Goal: Transaction & Acquisition: Purchase product/service

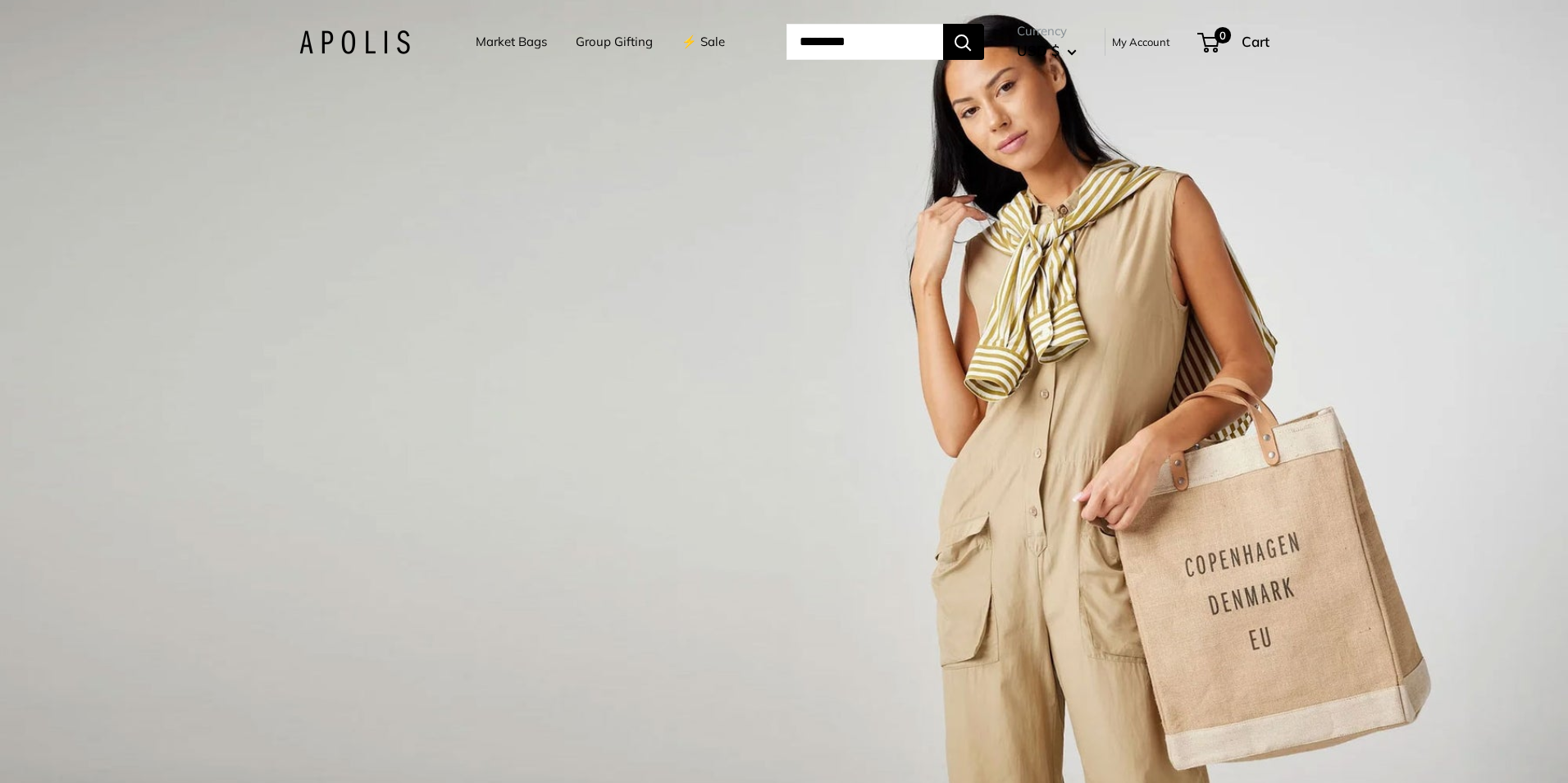
click at [497, 41] on link "Market Bags" at bounding box center [511, 42] width 71 height 23
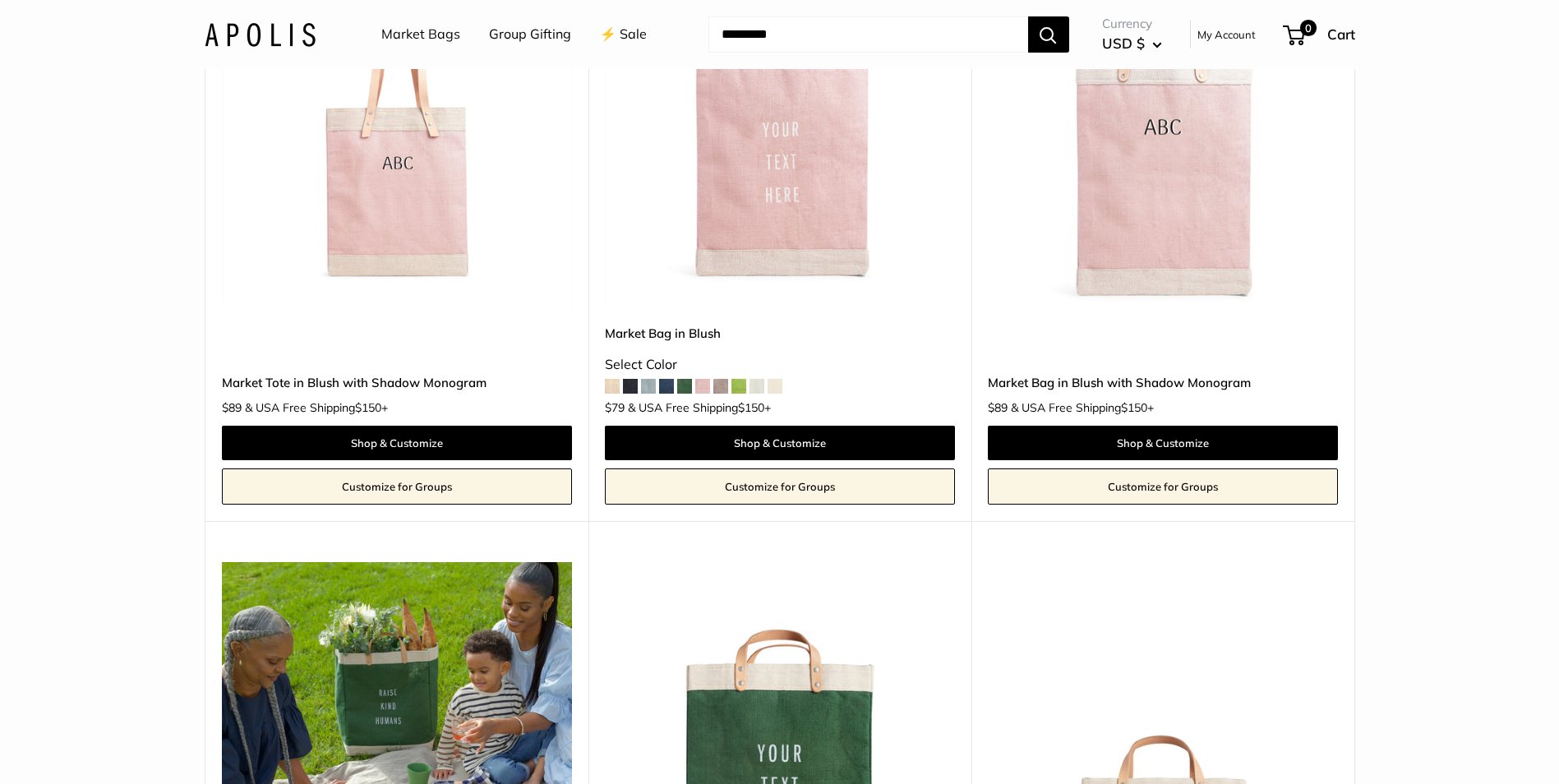
scroll to position [3122, 0]
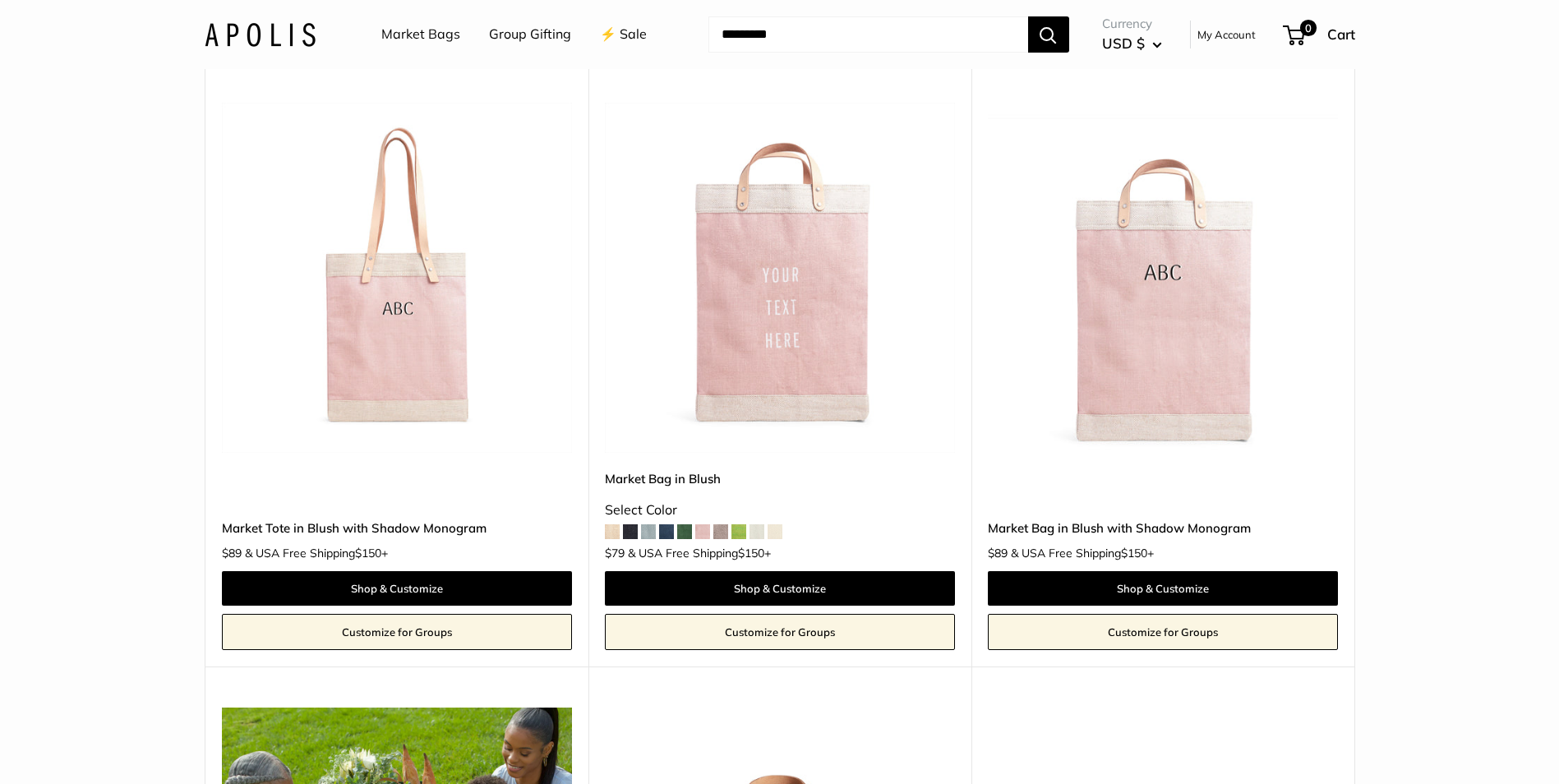
click at [0, 0] on img at bounding box center [0, 0] width 0 height 0
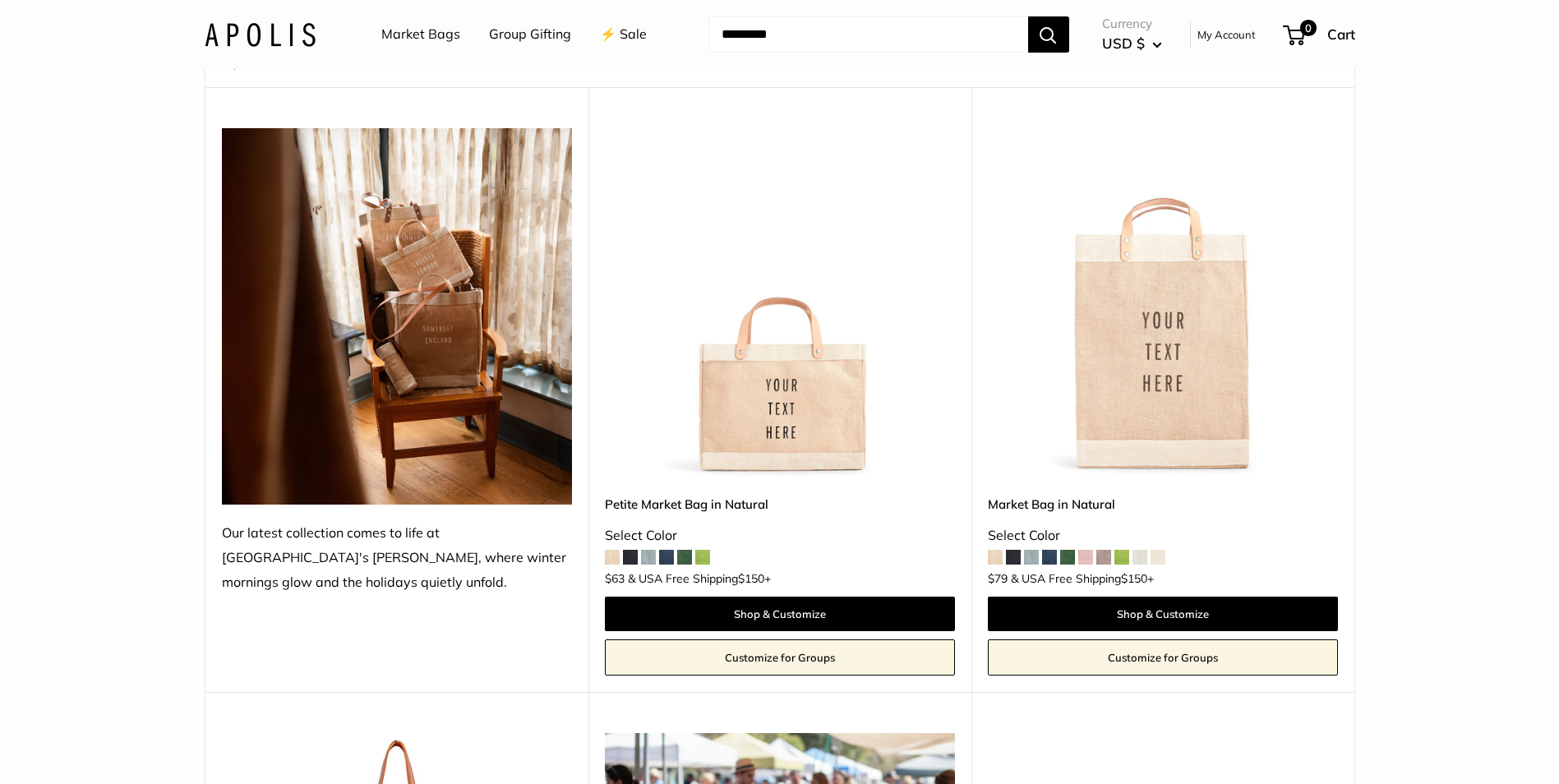
scroll to position [0, 0]
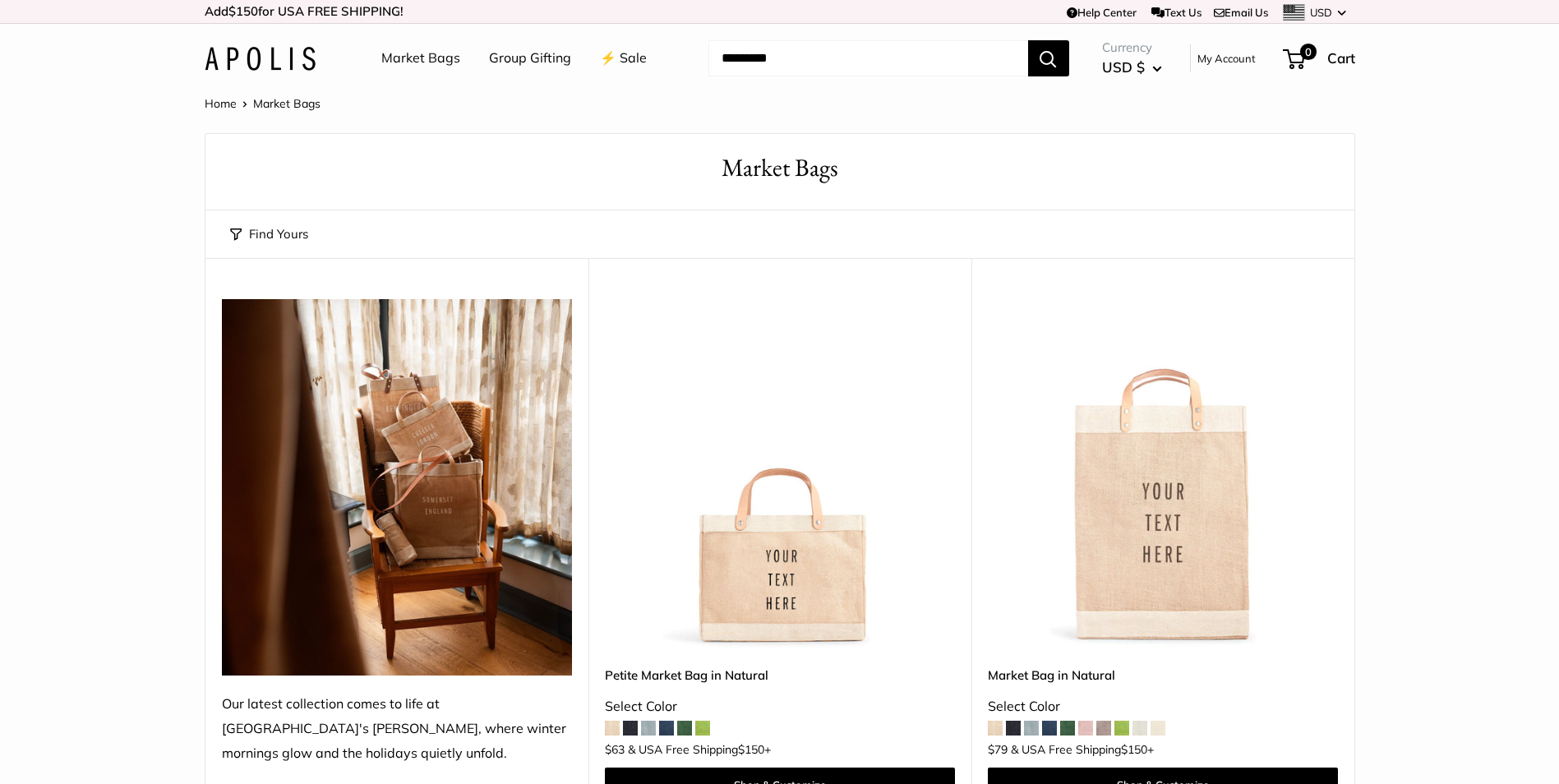
click at [0, 0] on img at bounding box center [0, 0] width 0 height 0
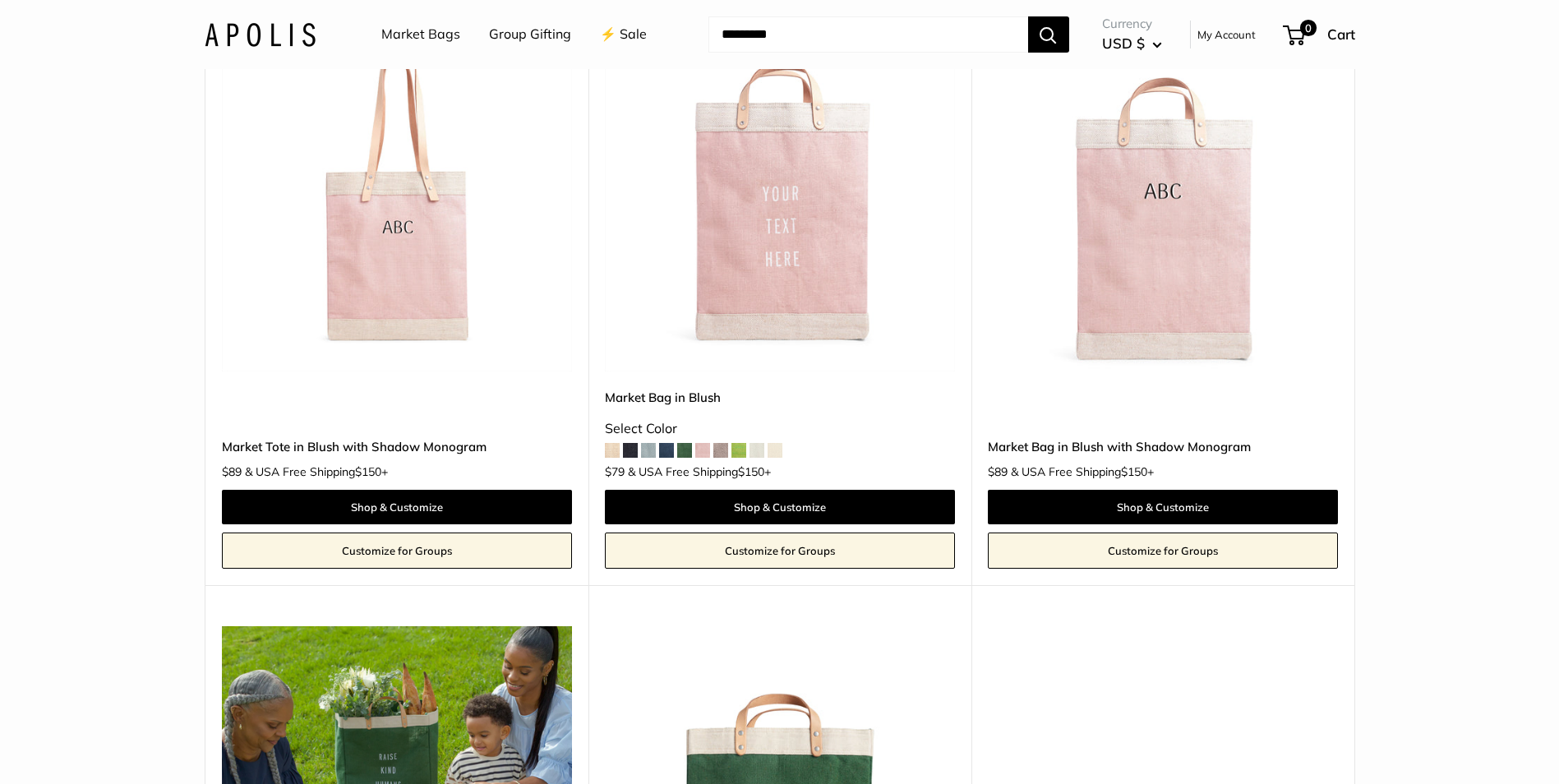
scroll to position [3205, 0]
click at [0, 0] on img at bounding box center [0, 0] width 0 height 0
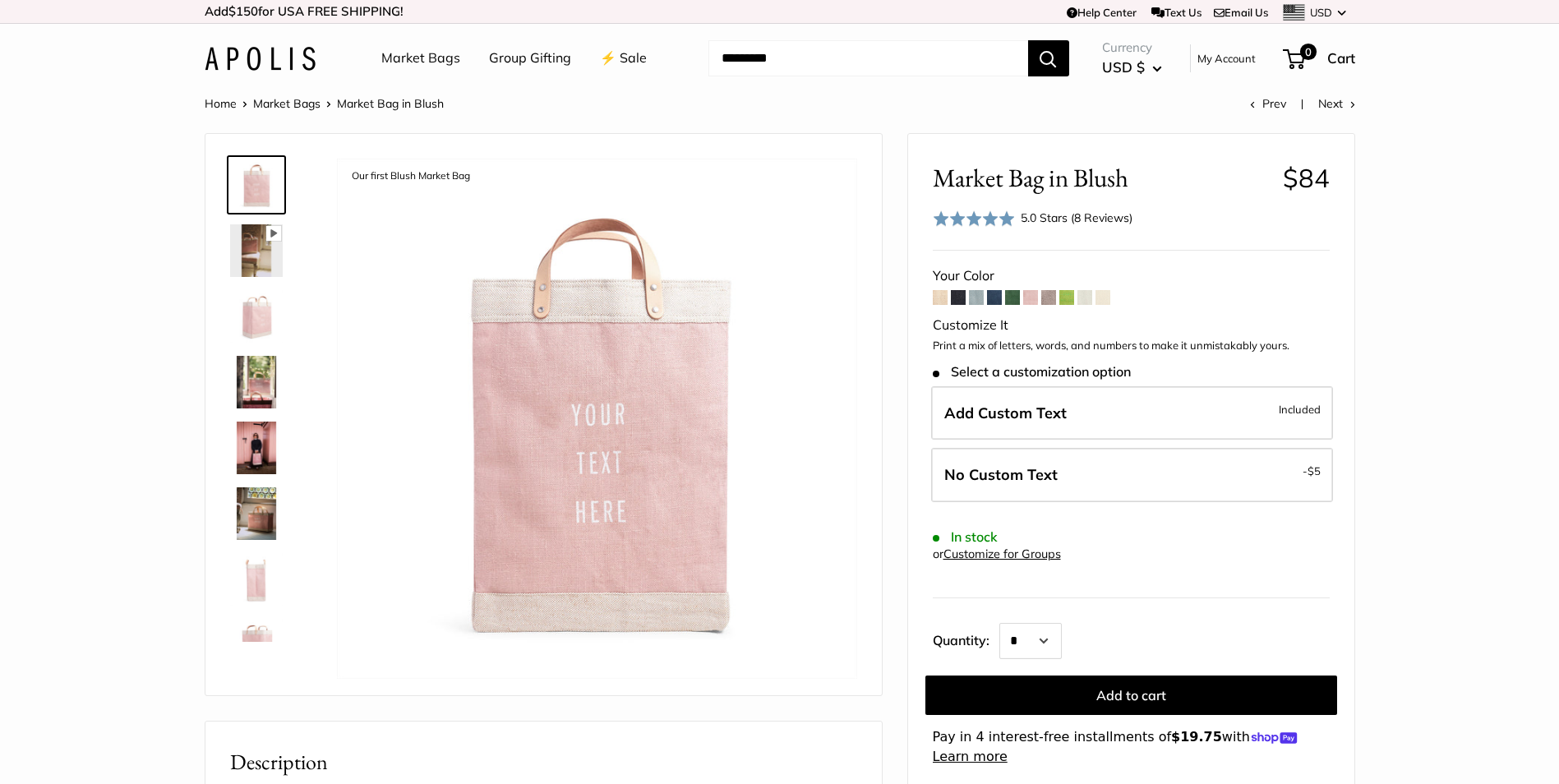
click at [261, 258] on img at bounding box center [256, 250] width 52 height 52
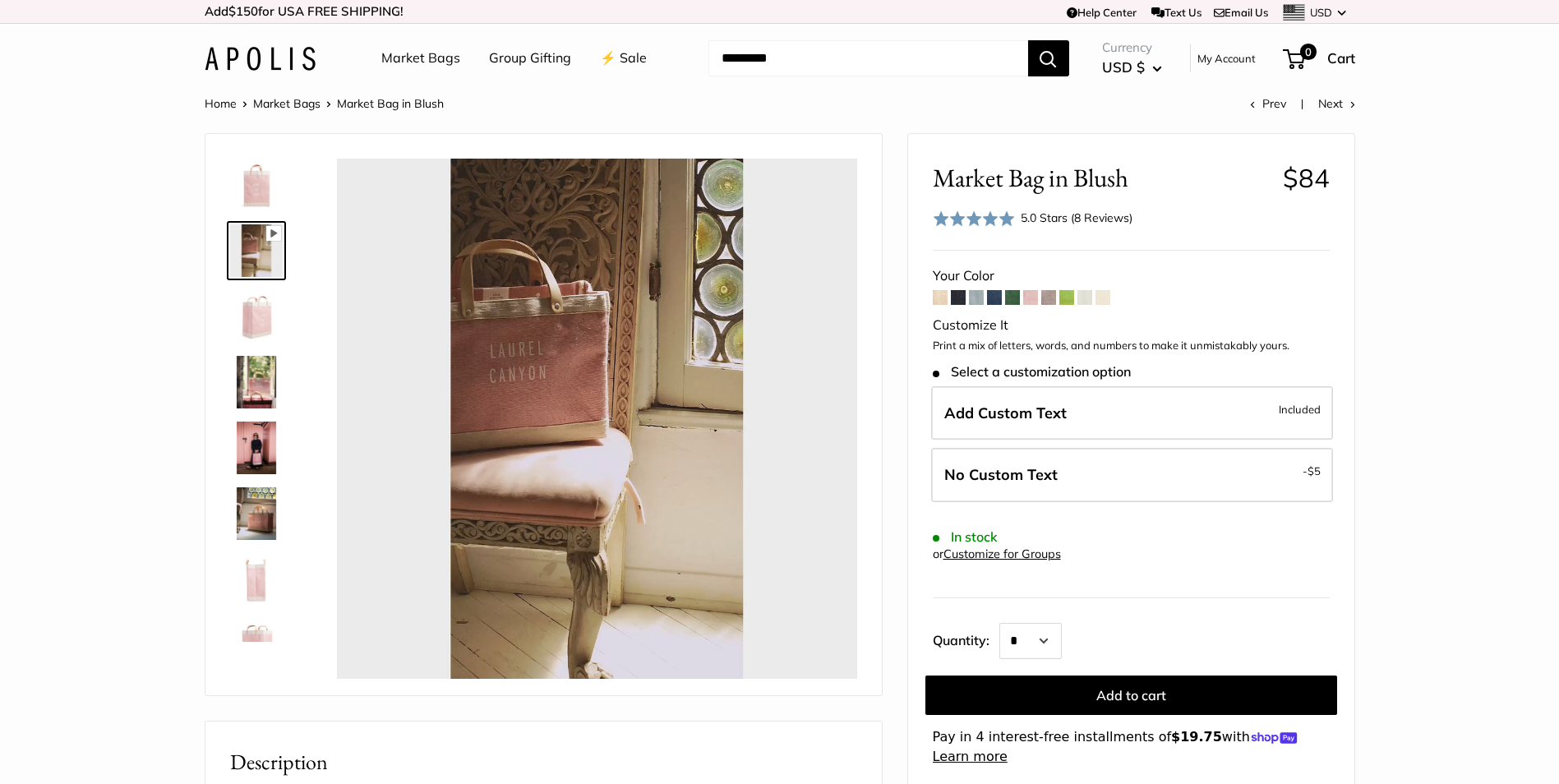
type input "*"
click at [260, 309] on img at bounding box center [256, 316] width 52 height 52
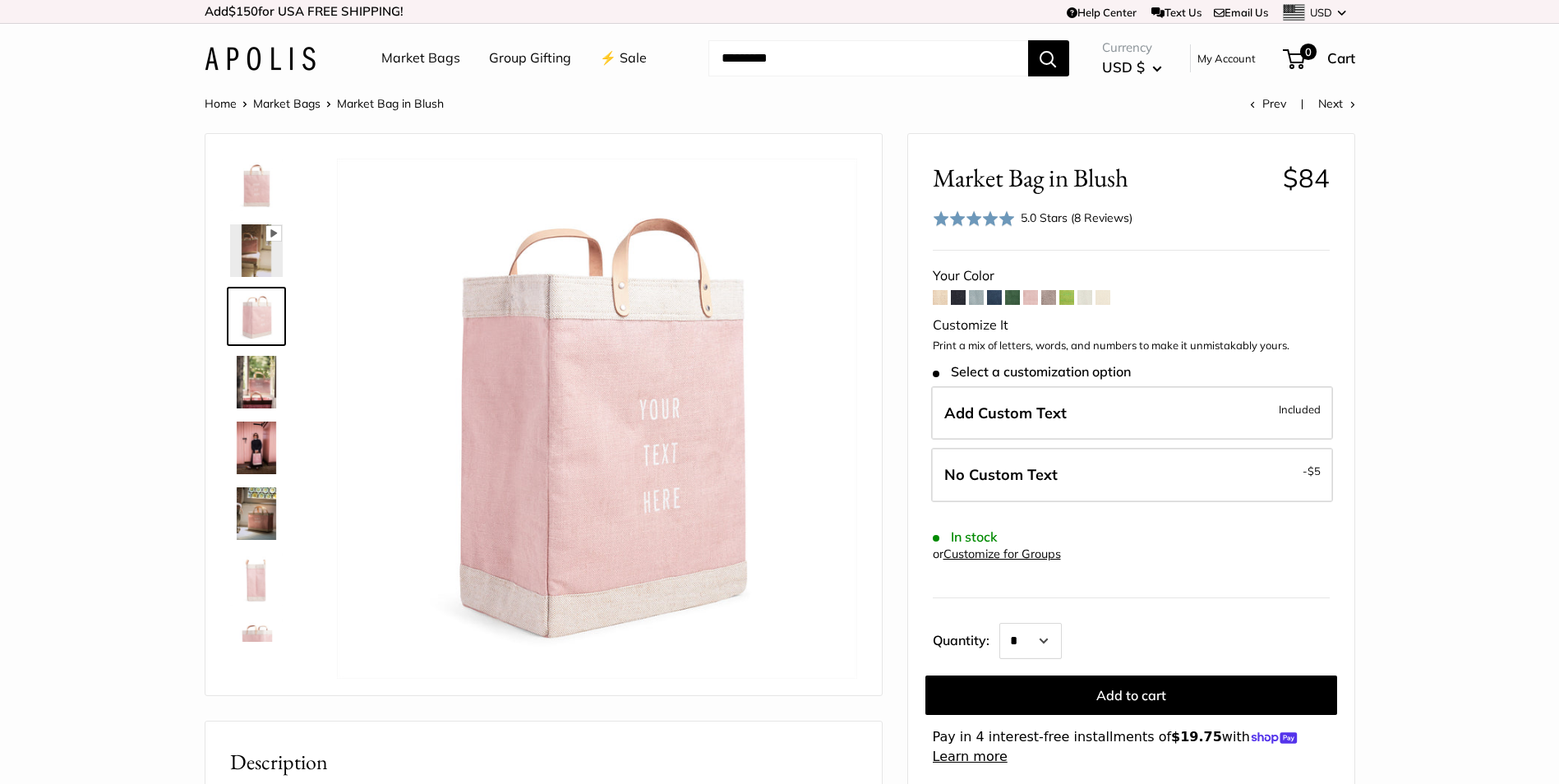
click at [253, 375] on img at bounding box center [256, 382] width 52 height 52
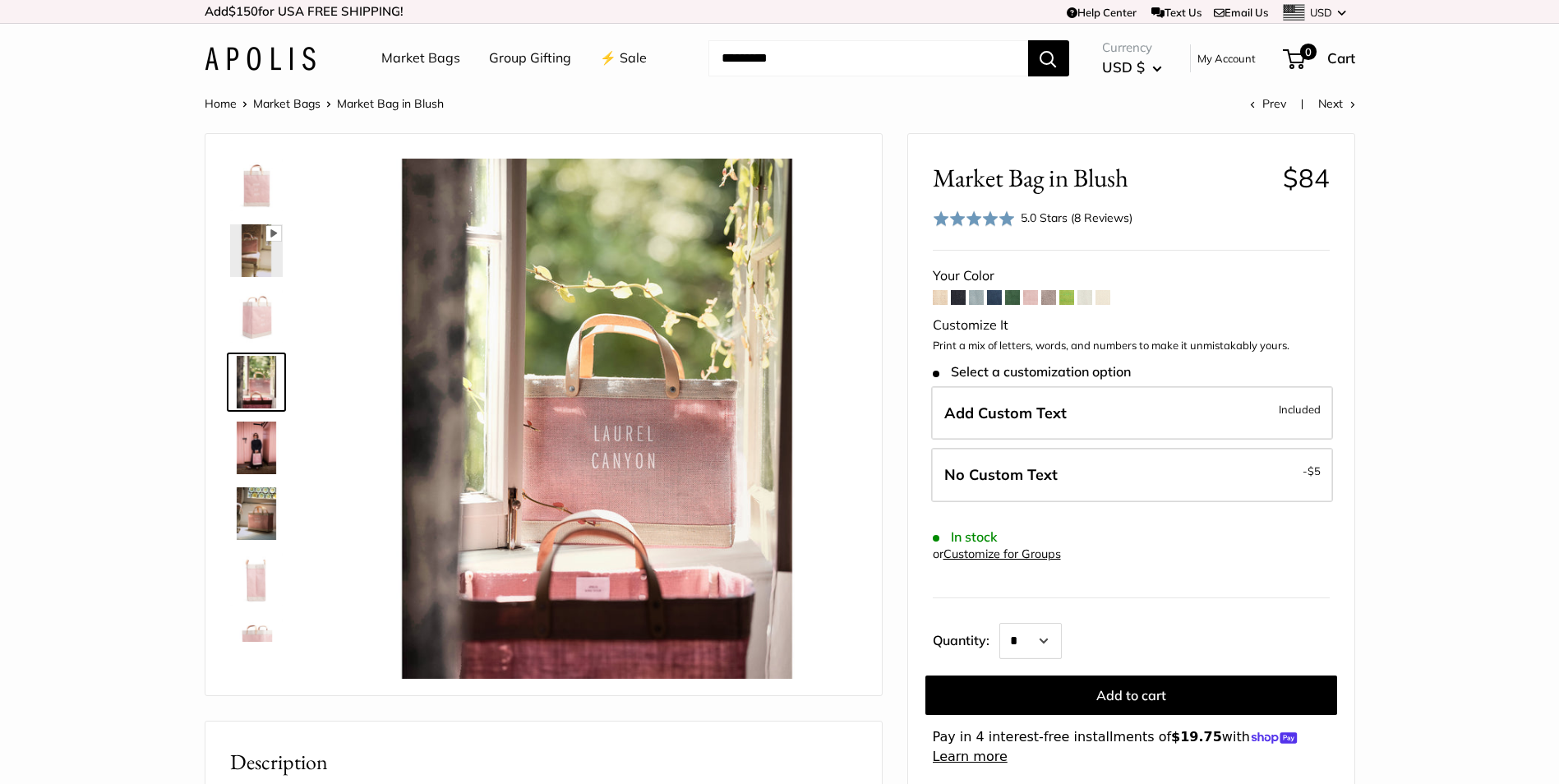
click at [259, 444] on img at bounding box center [256, 448] width 52 height 52
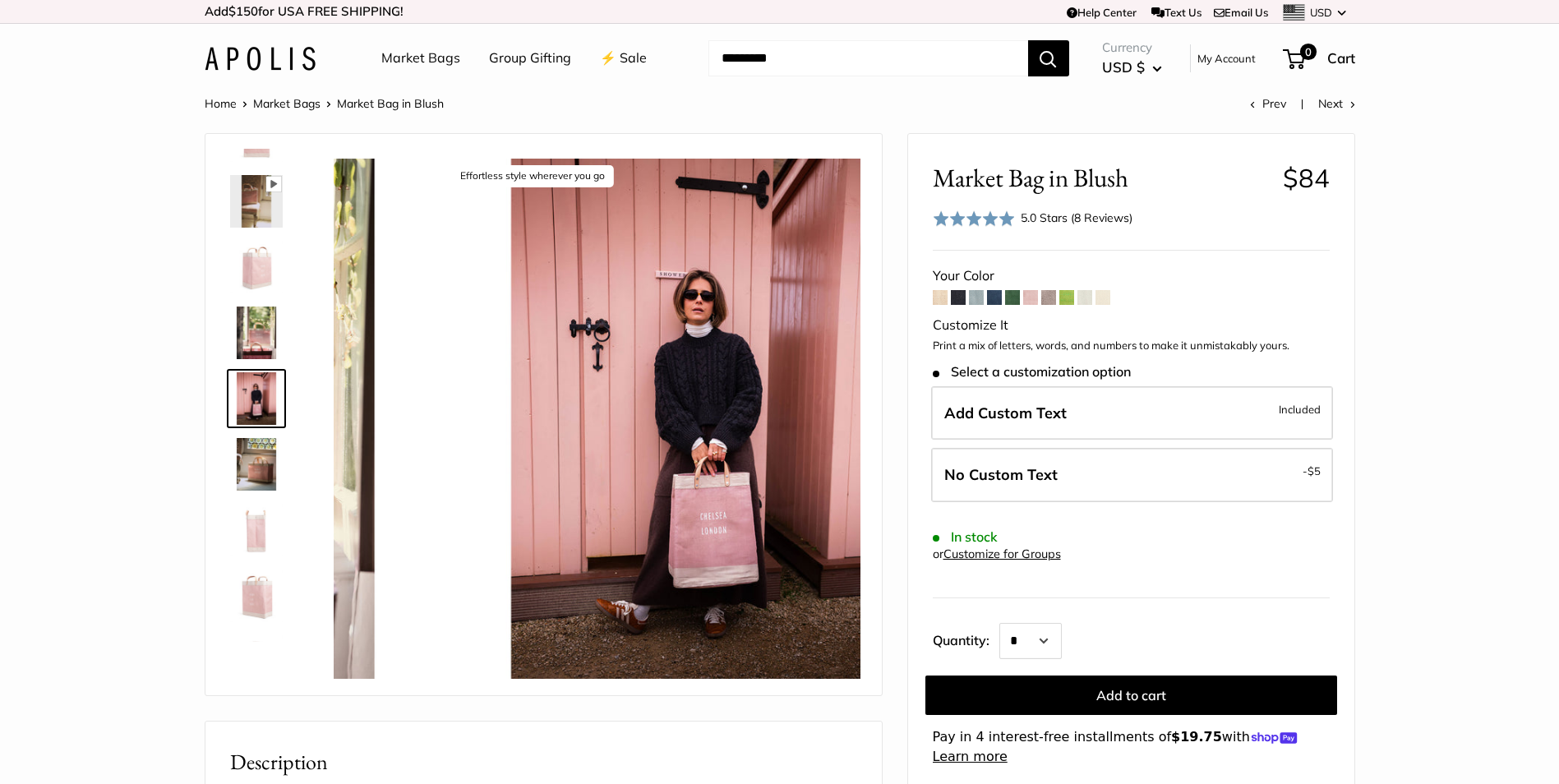
scroll to position [51, 0]
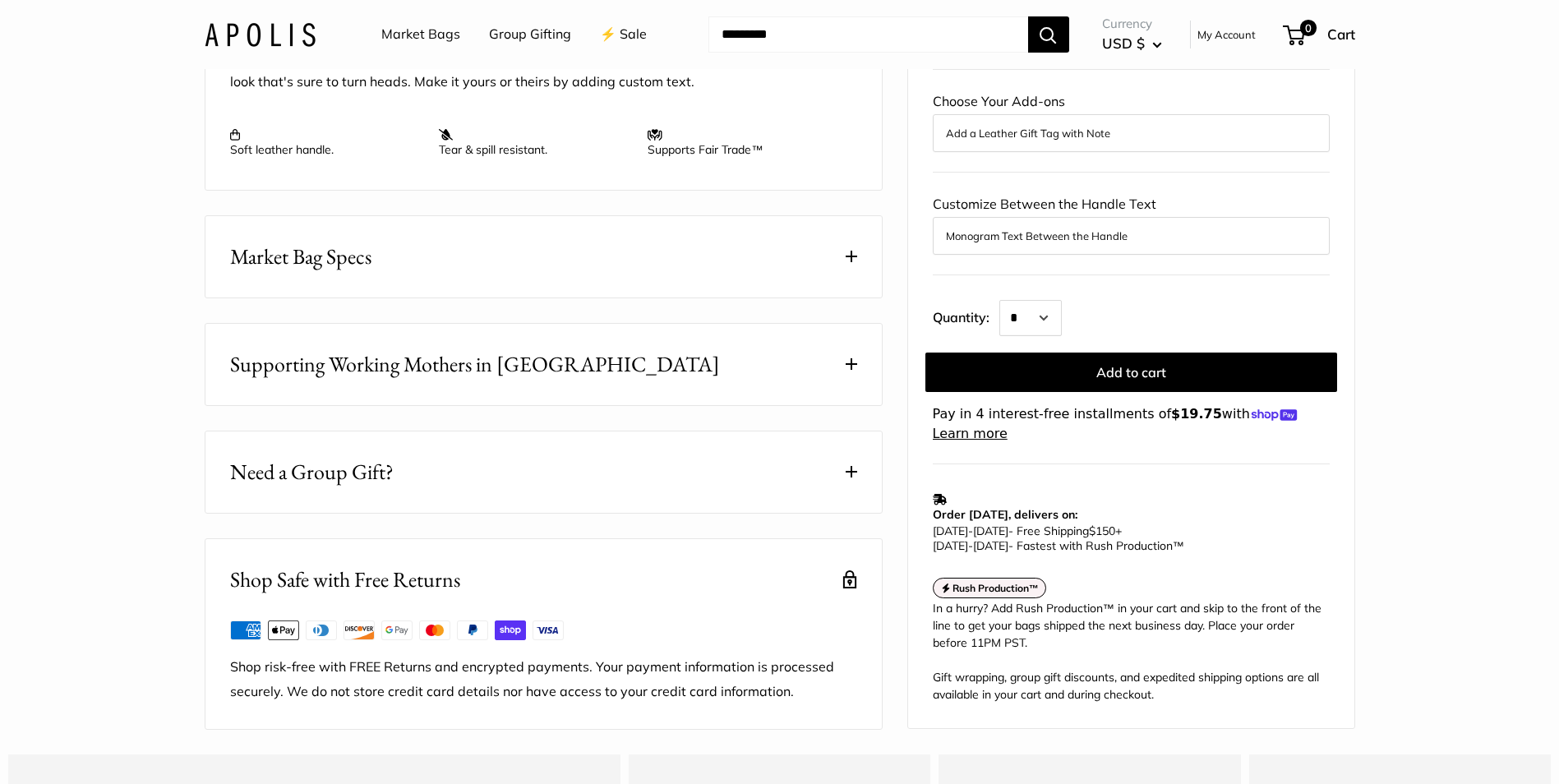
scroll to position [740, 0]
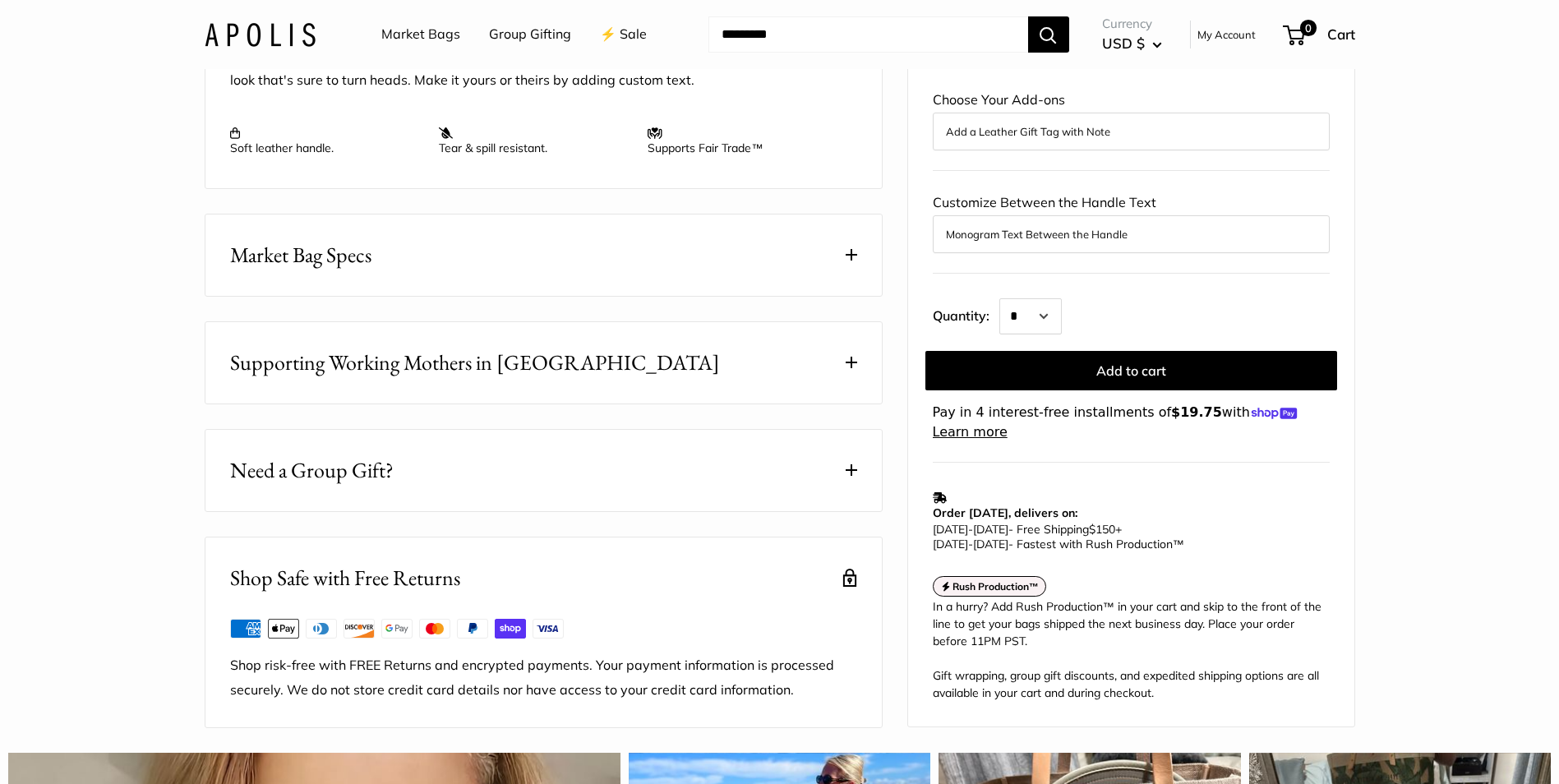
click at [851, 260] on span at bounding box center [852, 255] width 12 height 12
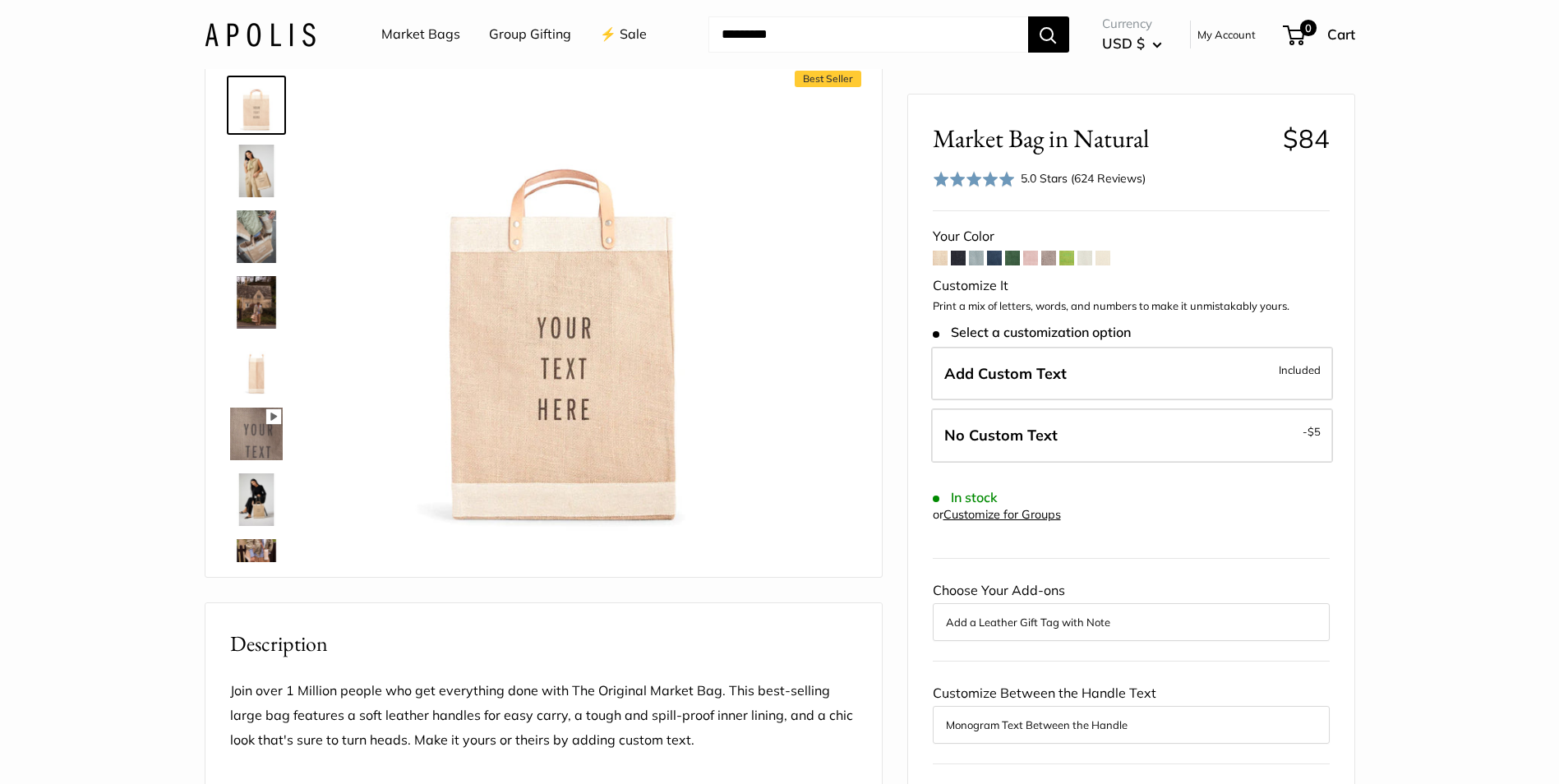
scroll to position [0, 0]
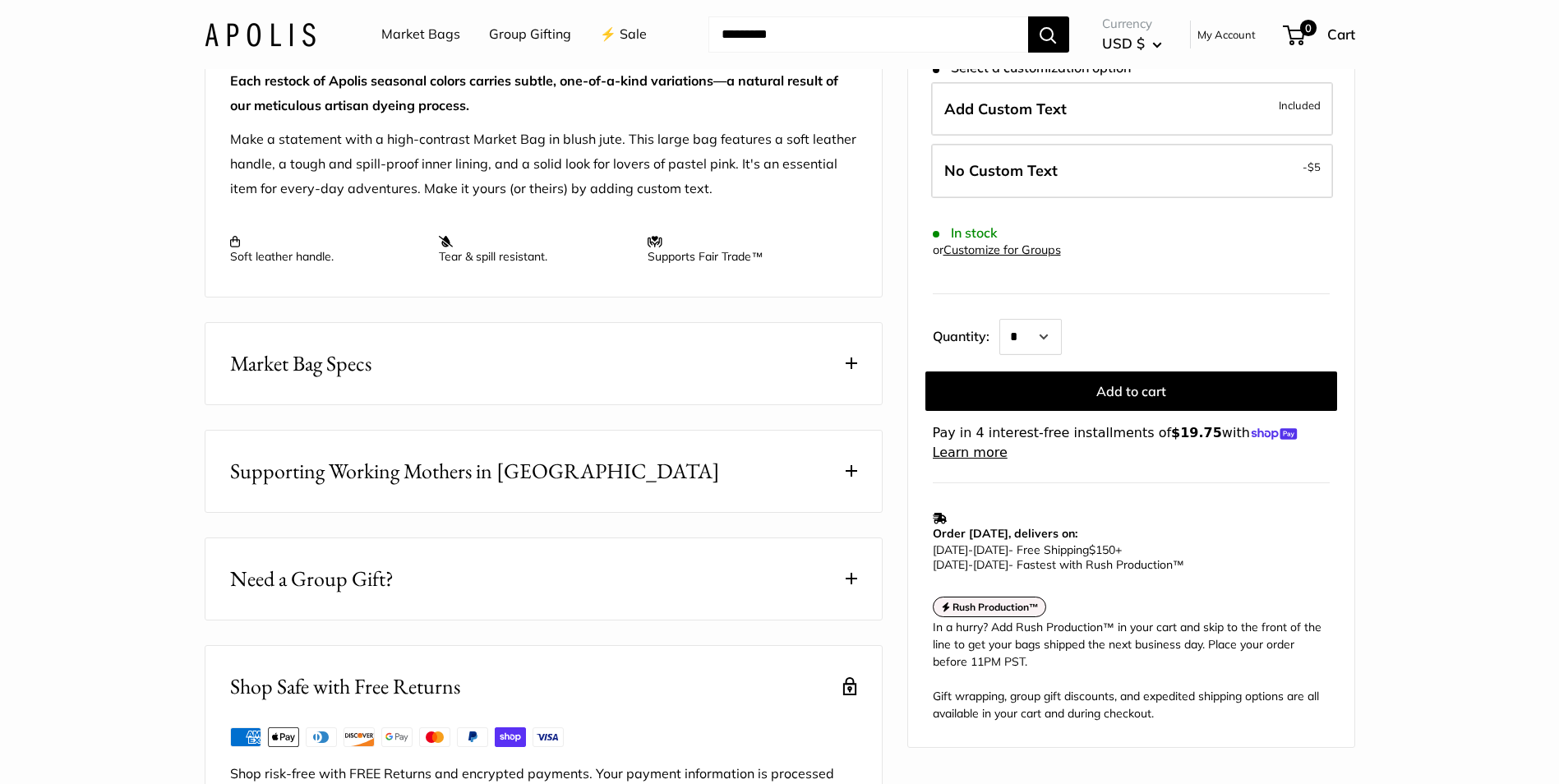
scroll to position [740, 0]
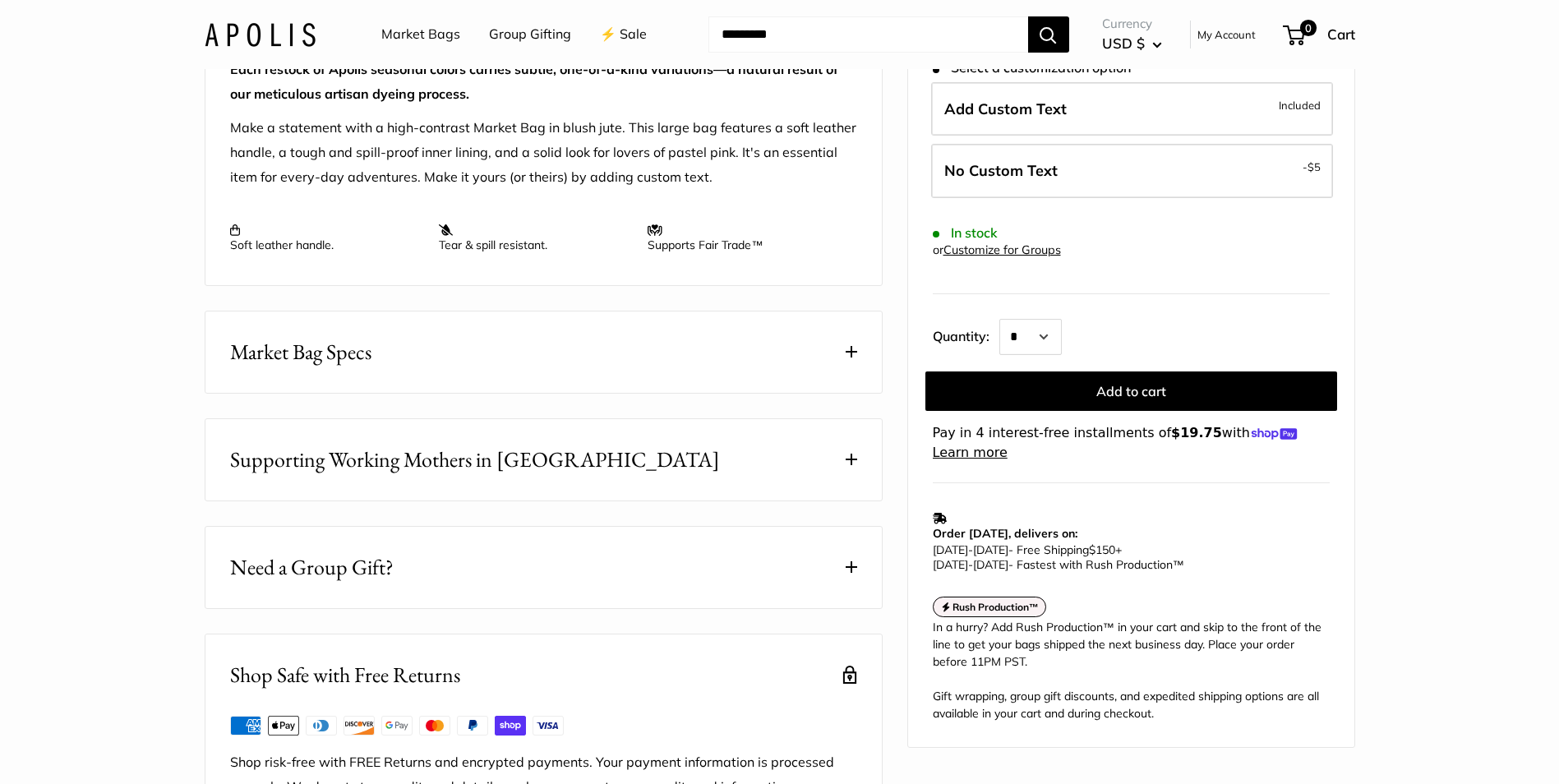
click at [855, 358] on span at bounding box center [852, 352] width 12 height 12
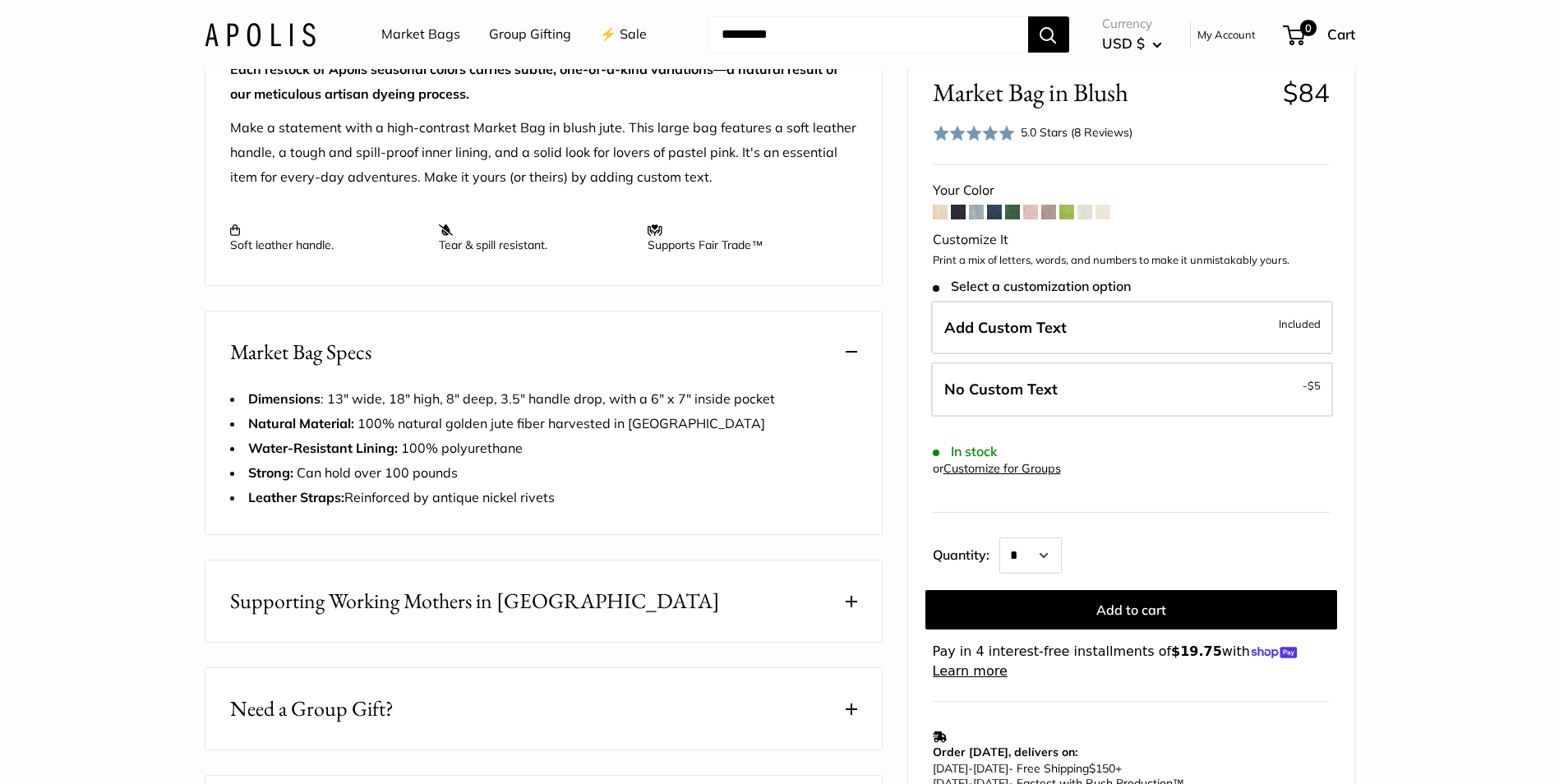
click at [849, 607] on span at bounding box center [852, 601] width 12 height 12
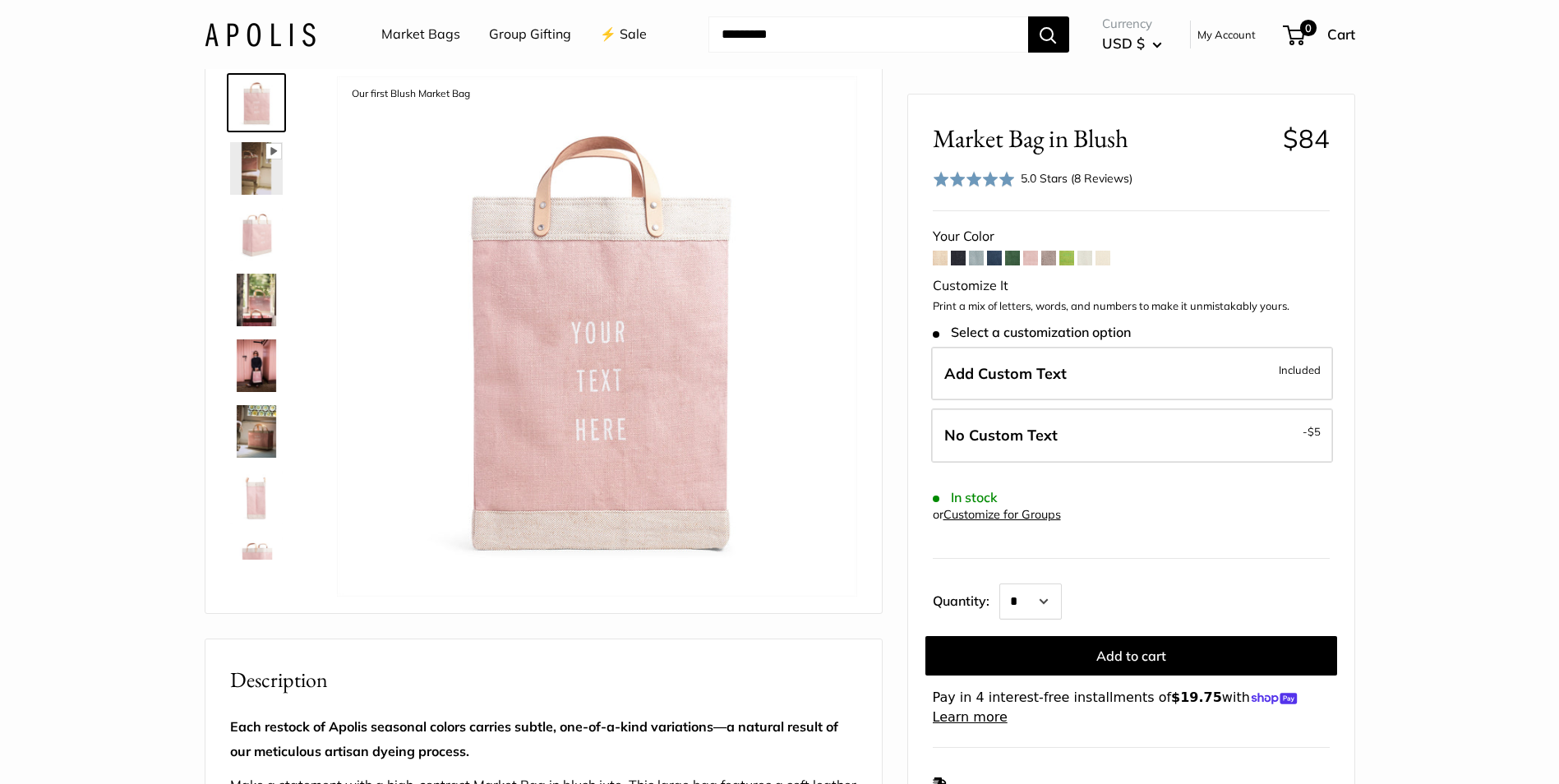
scroll to position [0, 0]
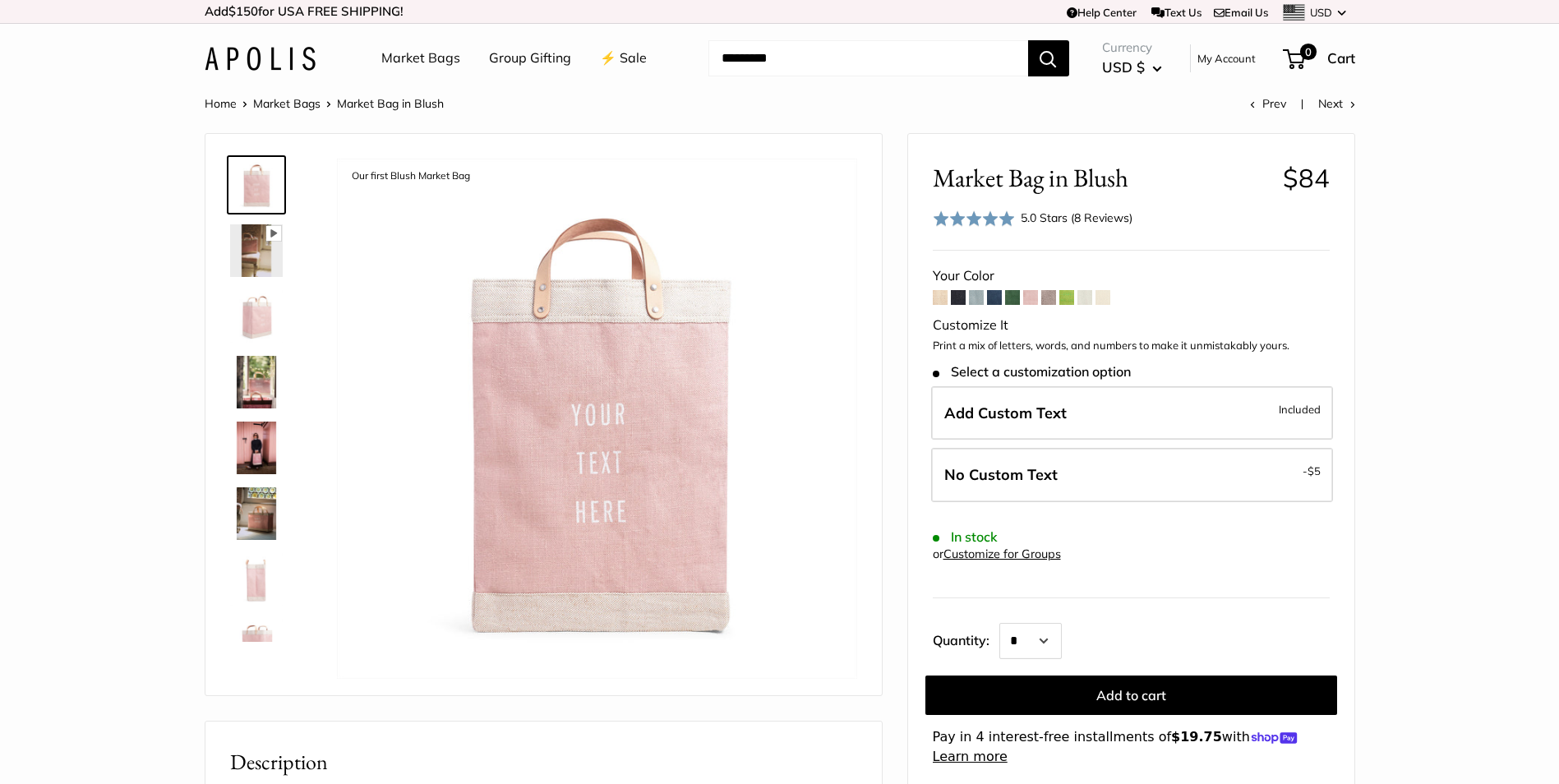
click at [998, 299] on span at bounding box center [994, 297] width 15 height 15
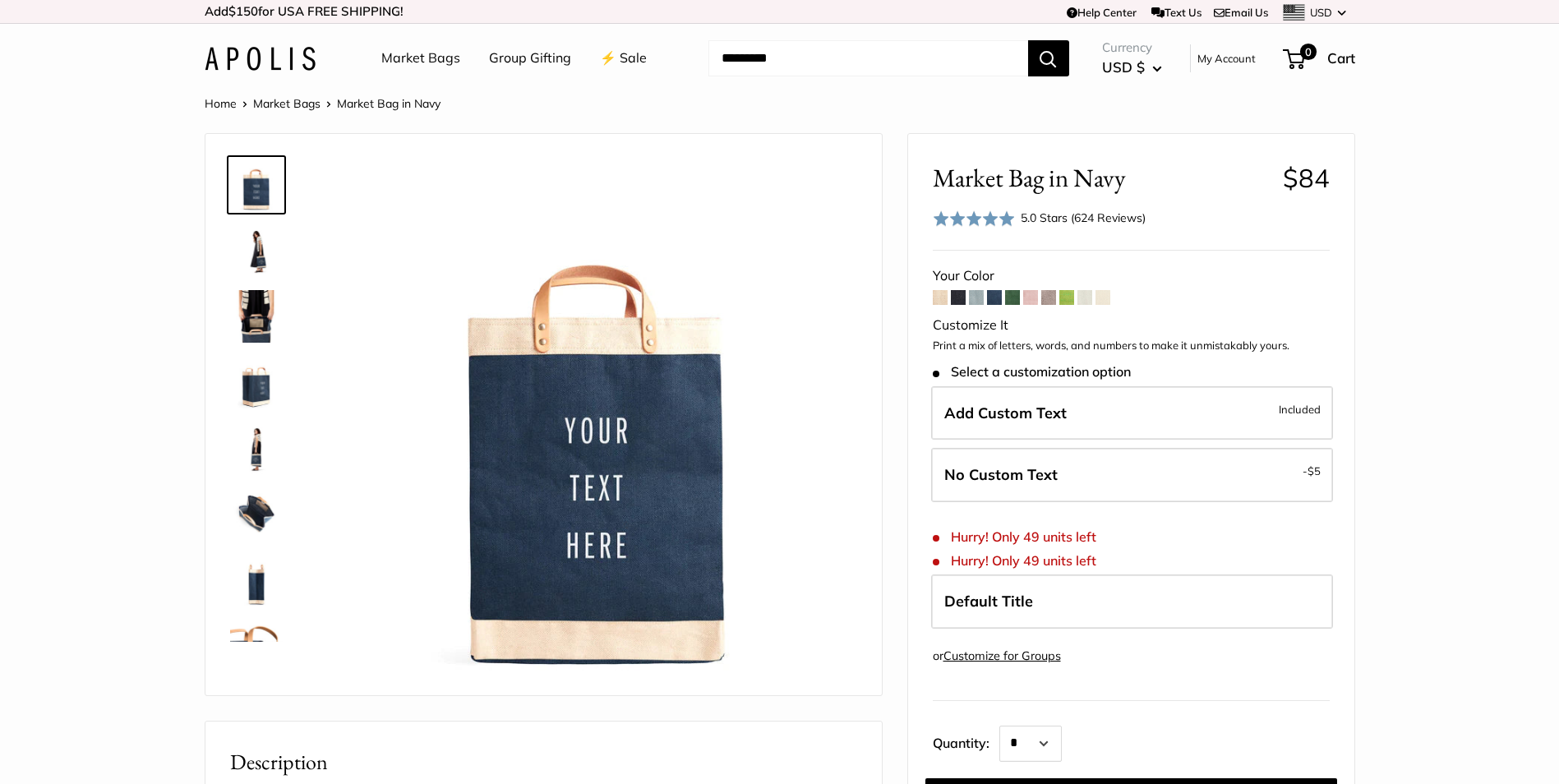
click at [944, 304] on span at bounding box center [940, 297] width 15 height 15
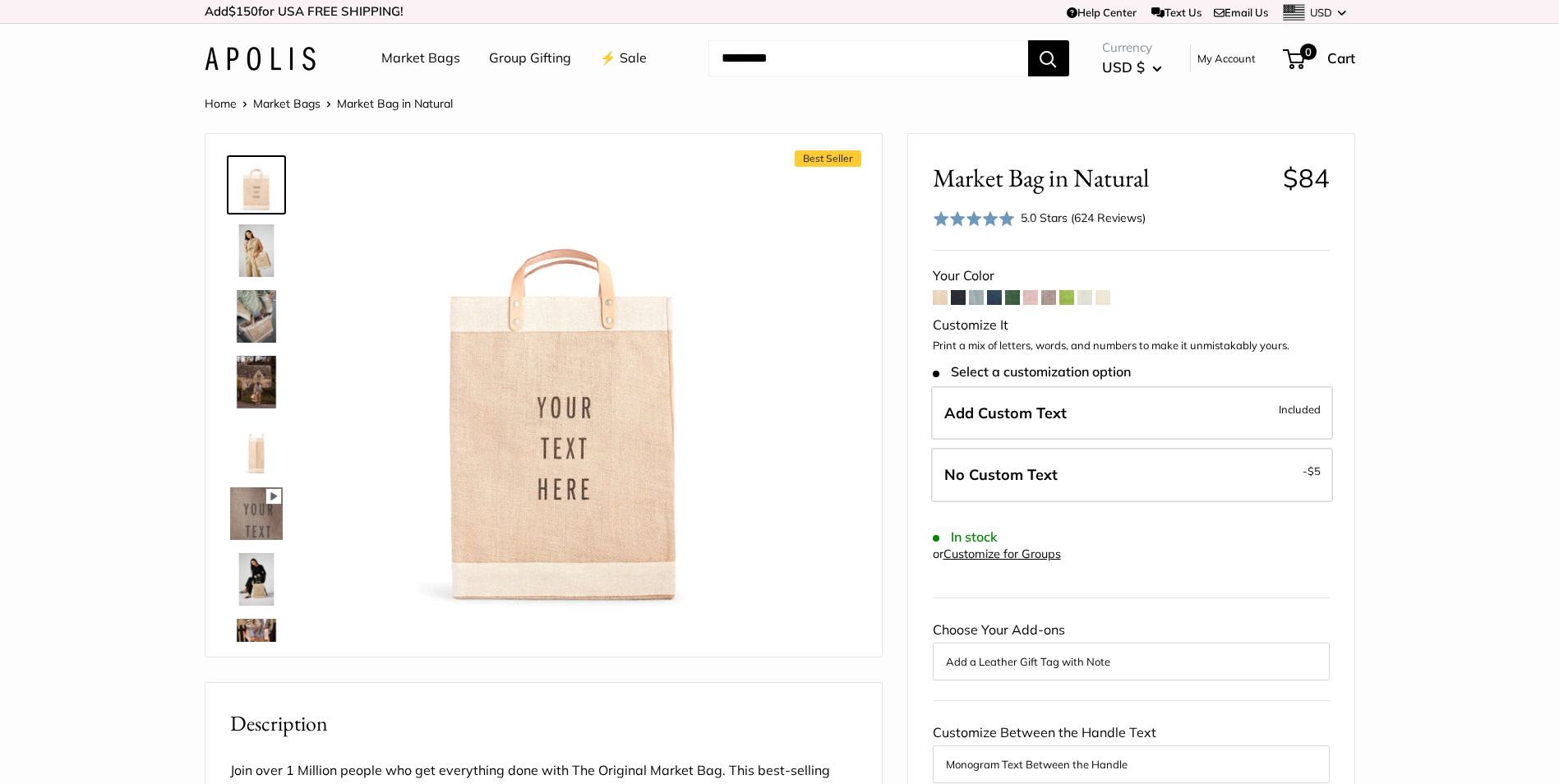
click at [956, 300] on span at bounding box center [957, 297] width 15 height 15
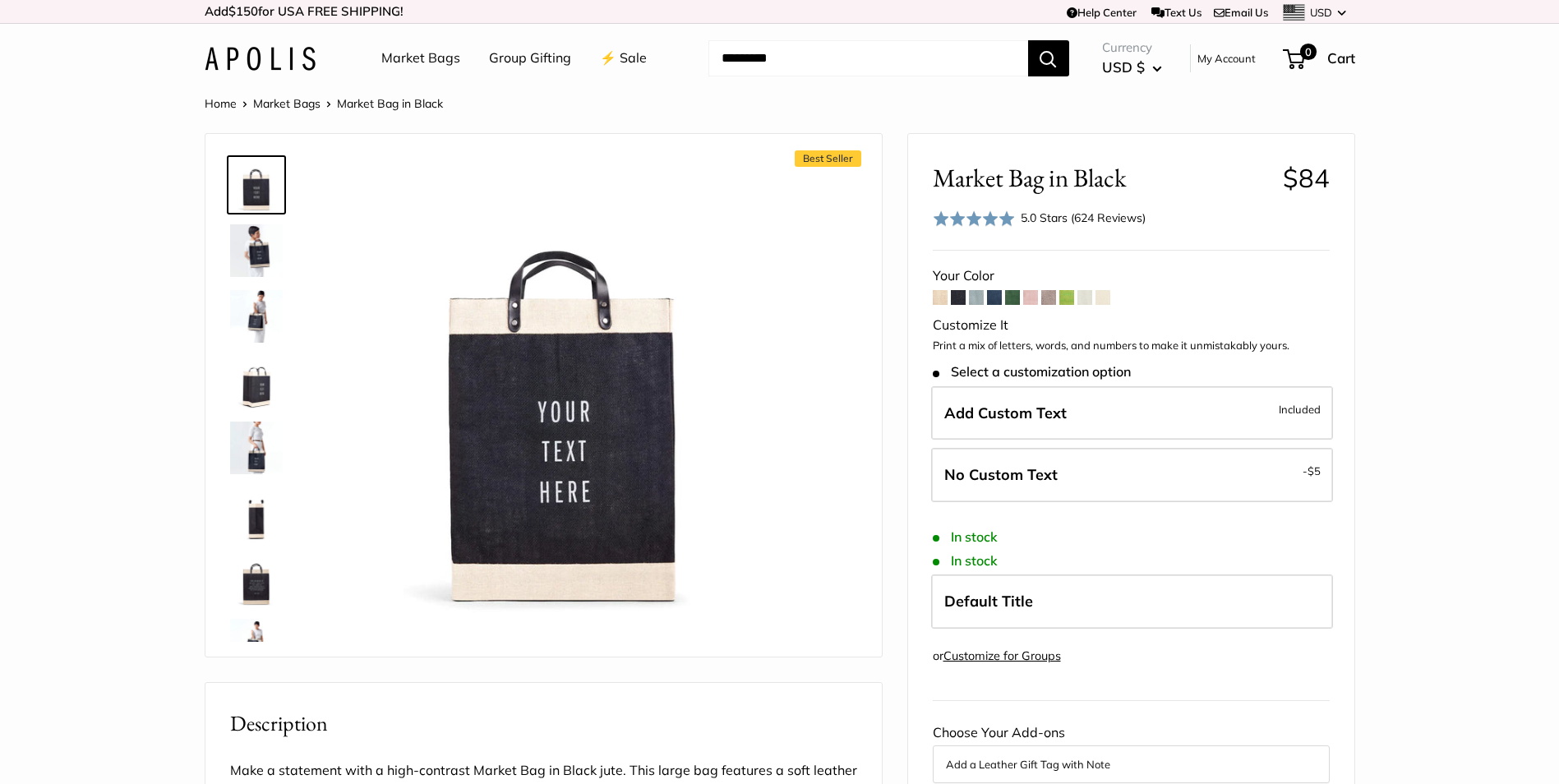
click at [977, 305] on span at bounding box center [976, 297] width 15 height 15
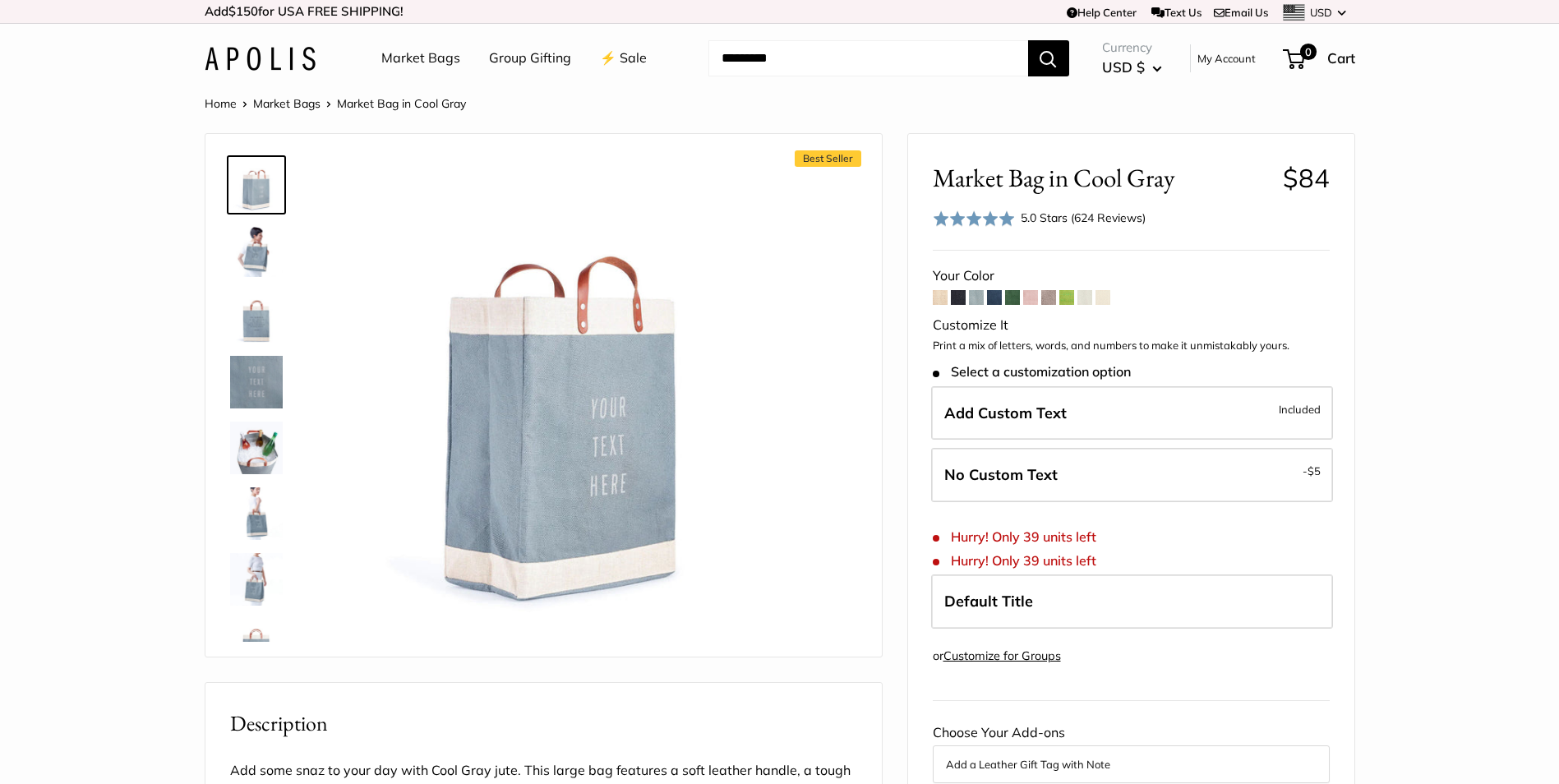
click at [1033, 300] on span at bounding box center [1030, 297] width 15 height 15
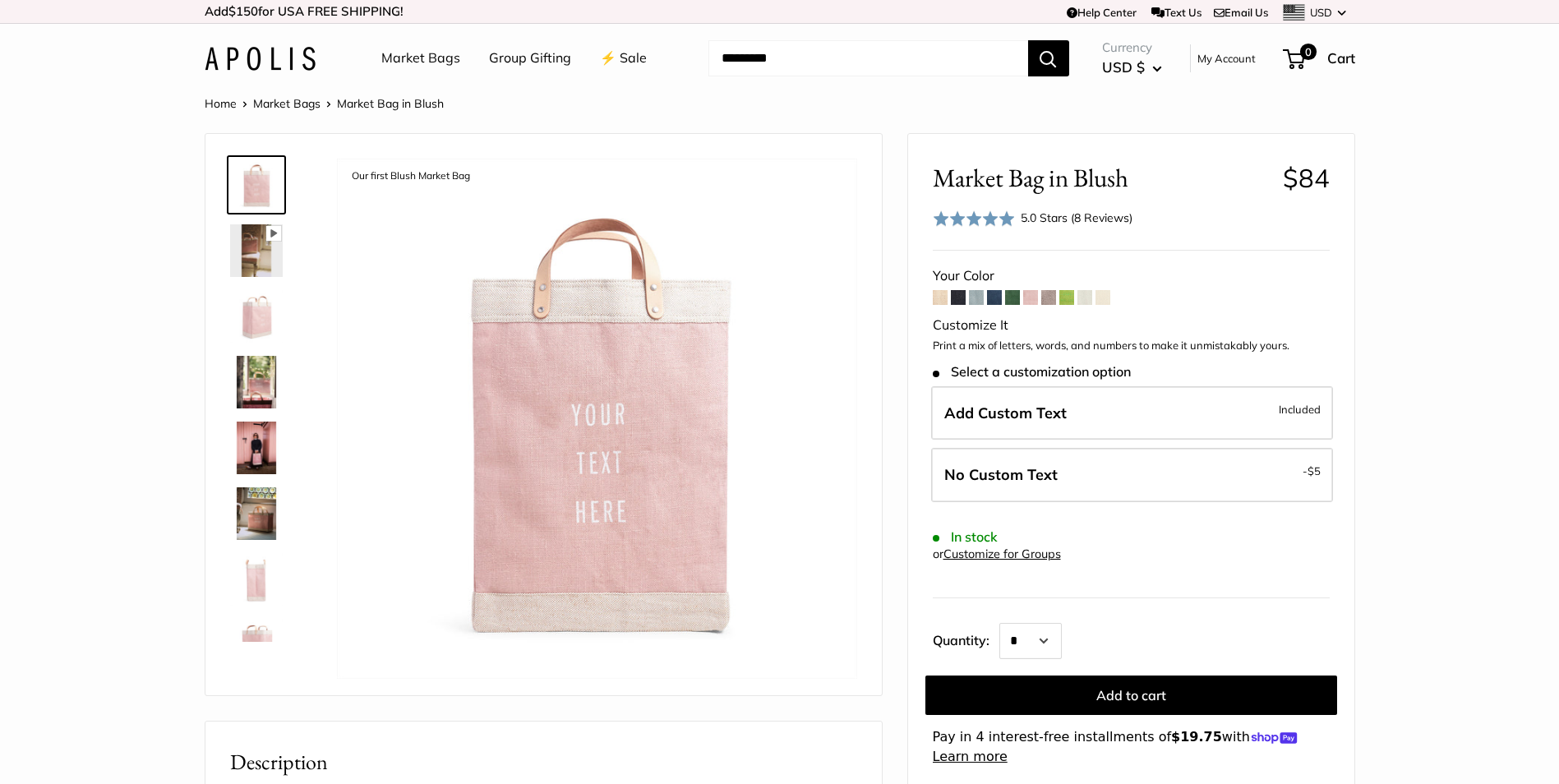
click at [260, 328] on img at bounding box center [256, 316] width 52 height 52
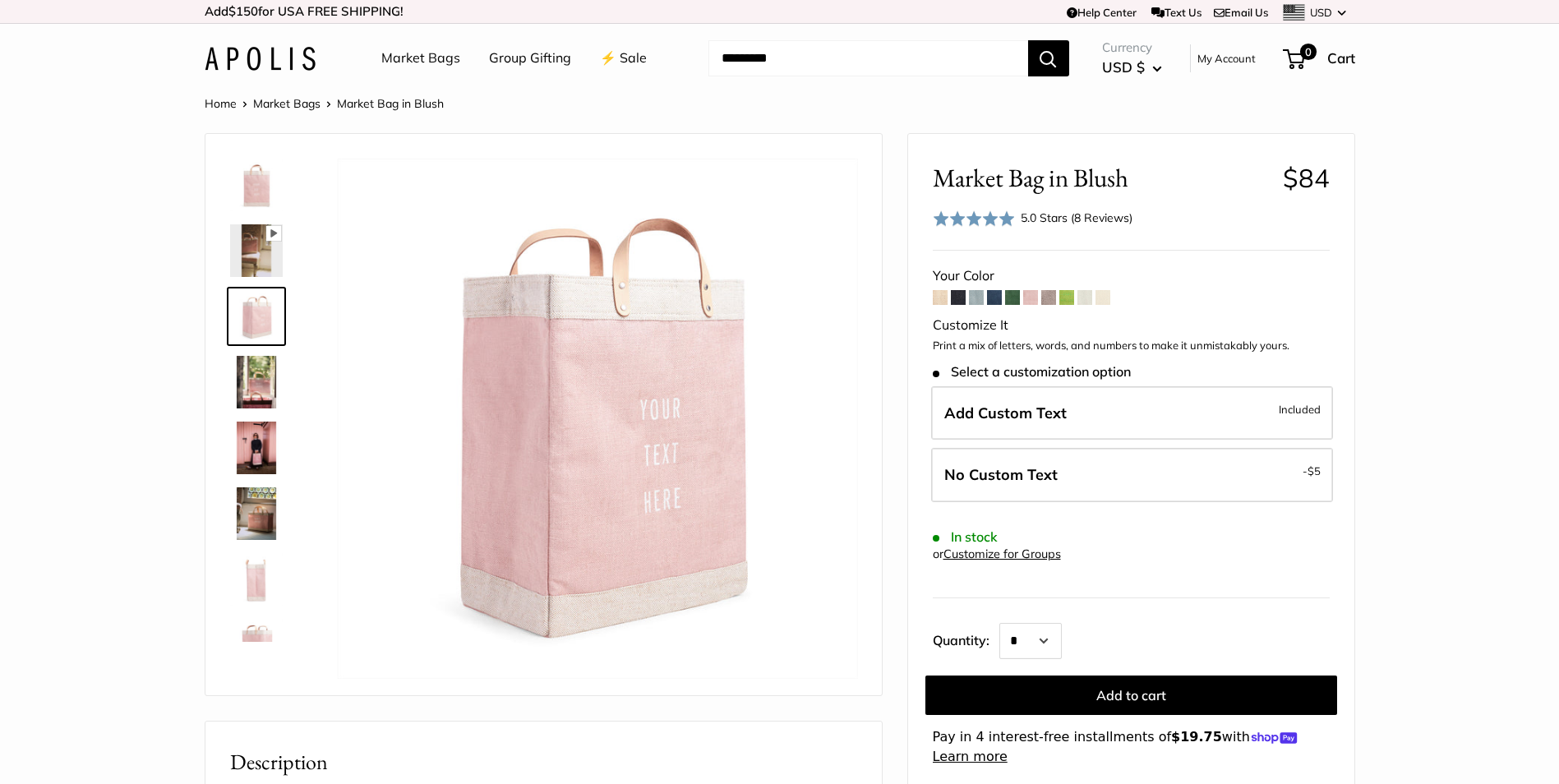
click at [263, 383] on img at bounding box center [256, 382] width 52 height 52
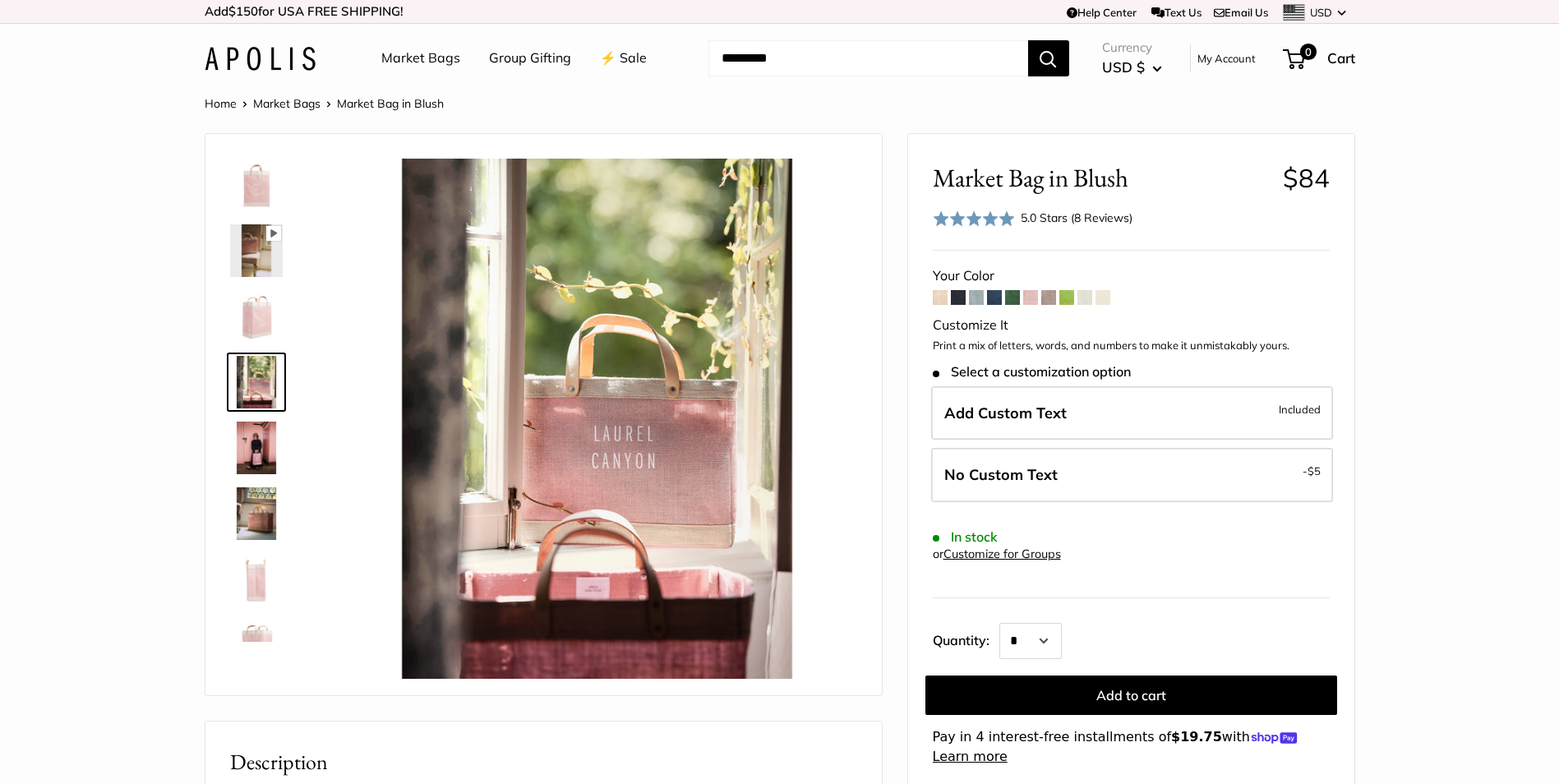
click at [260, 435] on img at bounding box center [256, 448] width 52 height 52
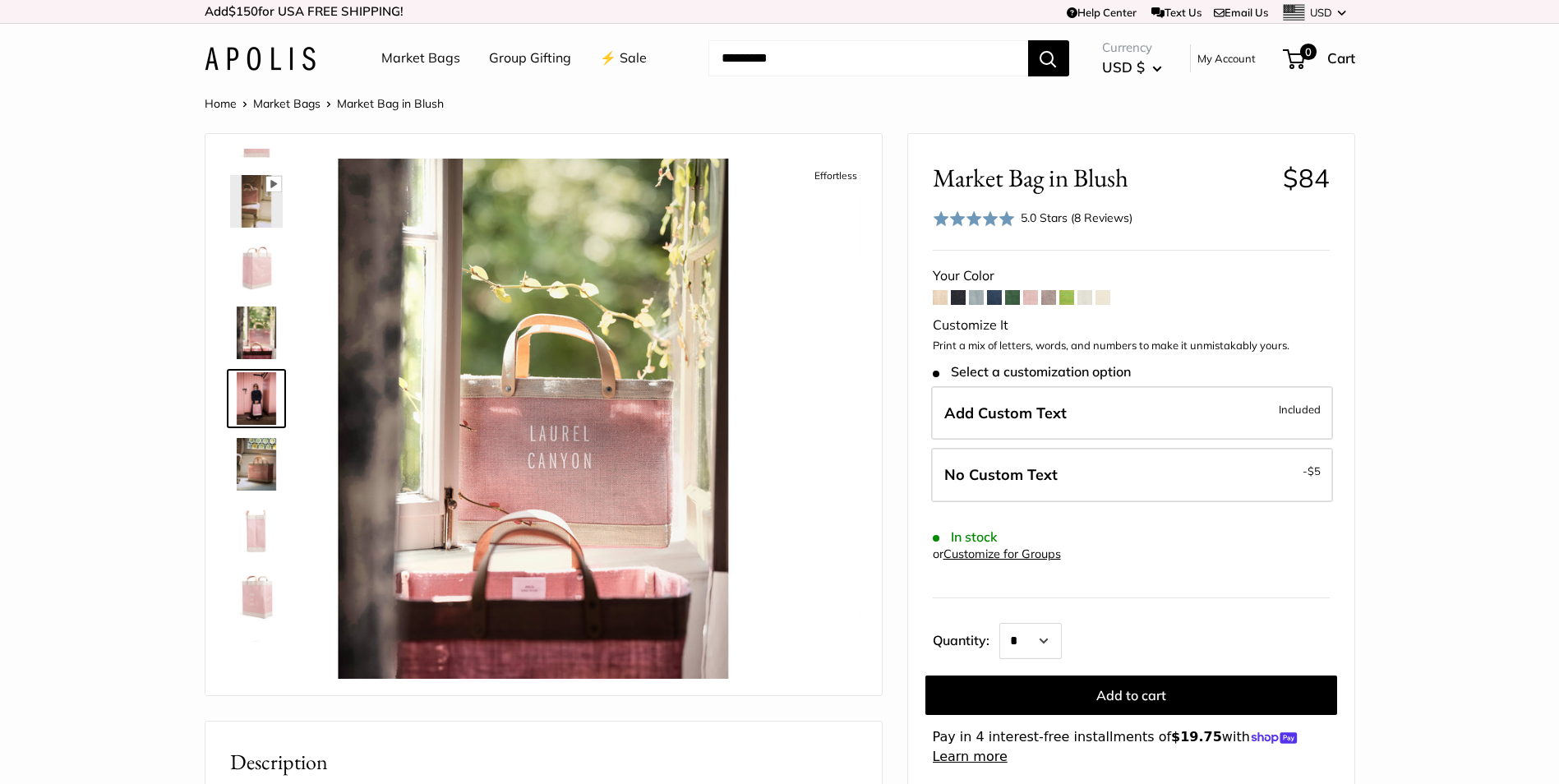
scroll to position [51, 0]
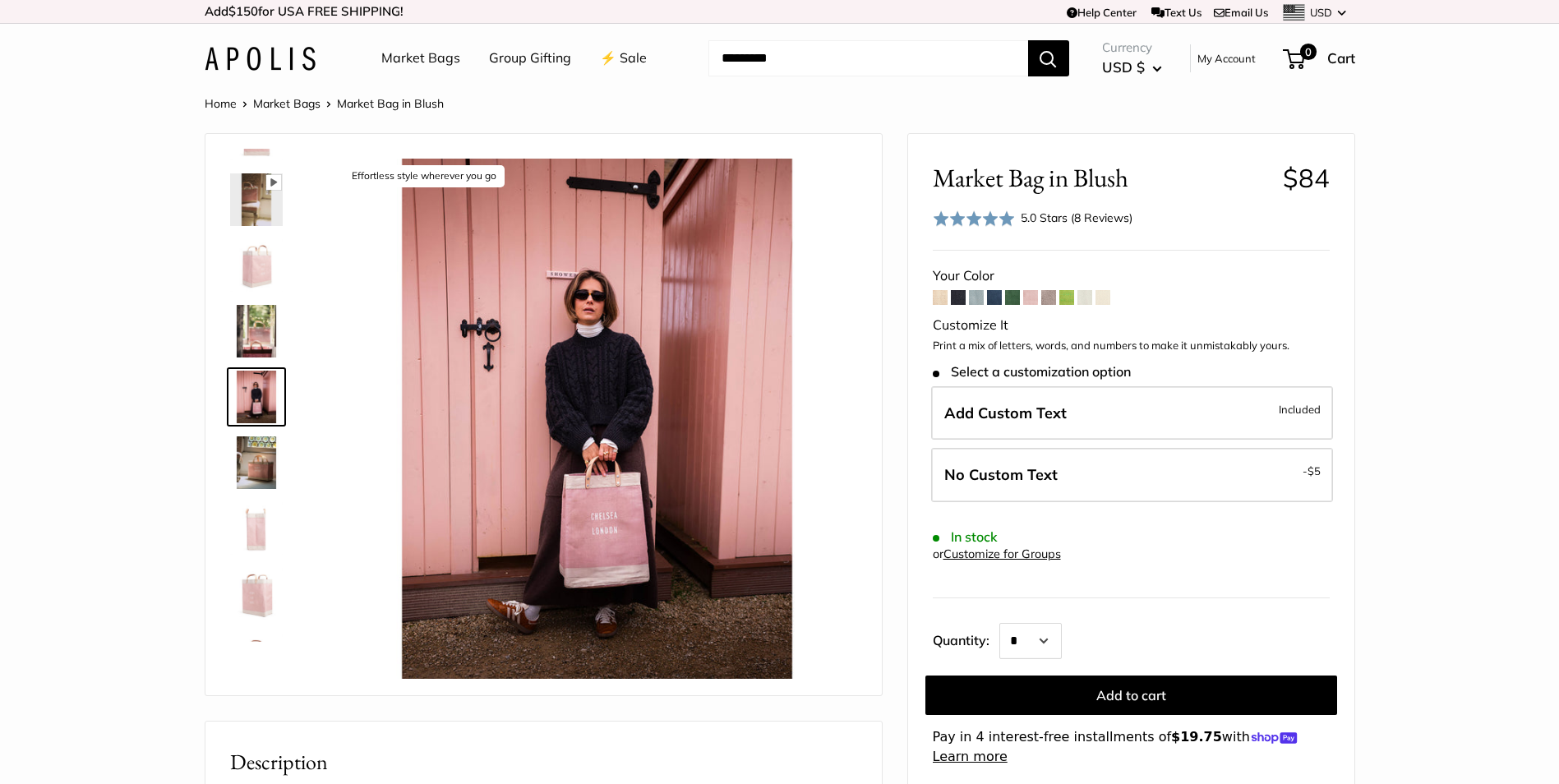
click at [260, 462] on img at bounding box center [256, 462] width 52 height 52
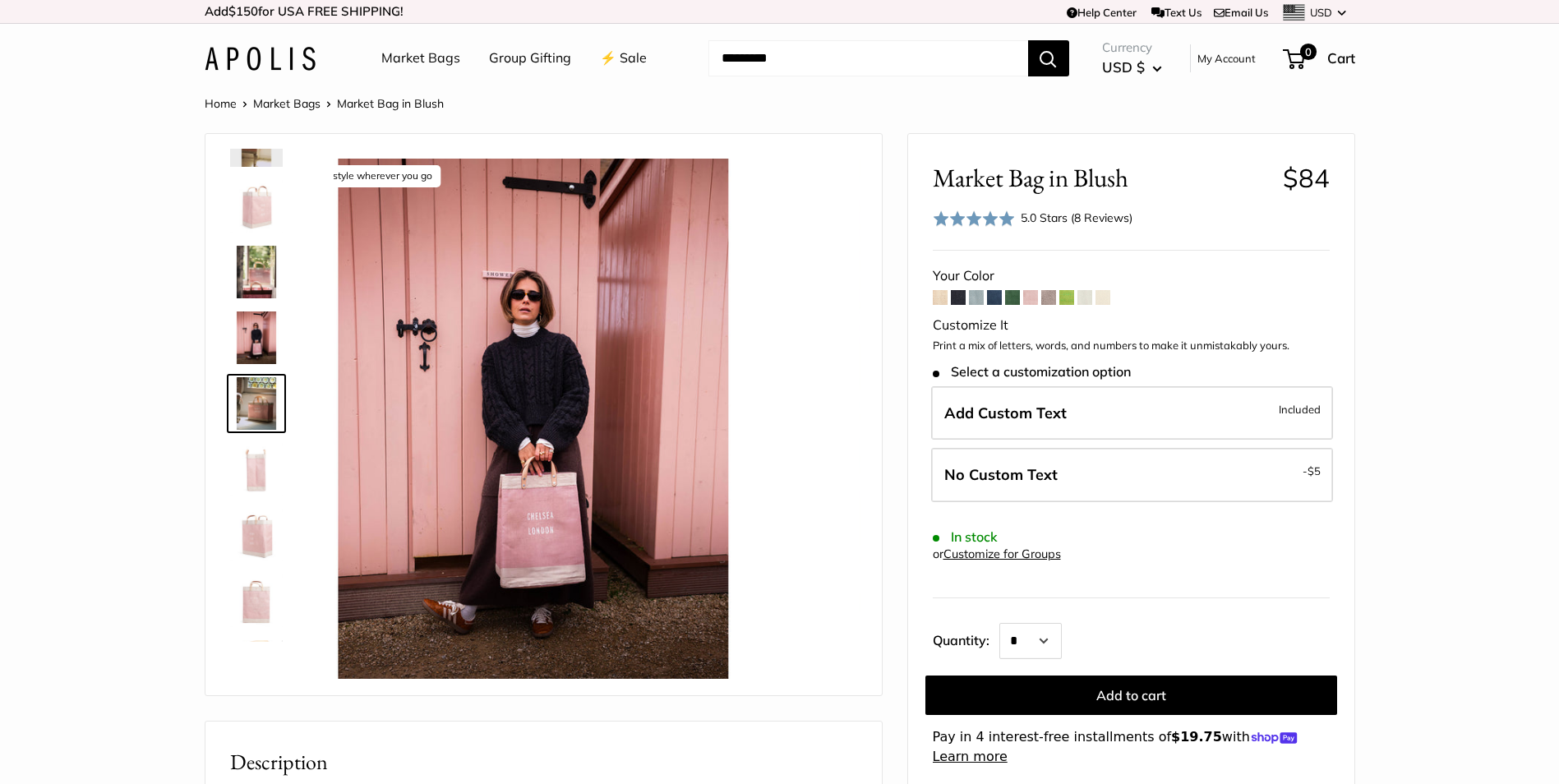
scroll to position [117, 0]
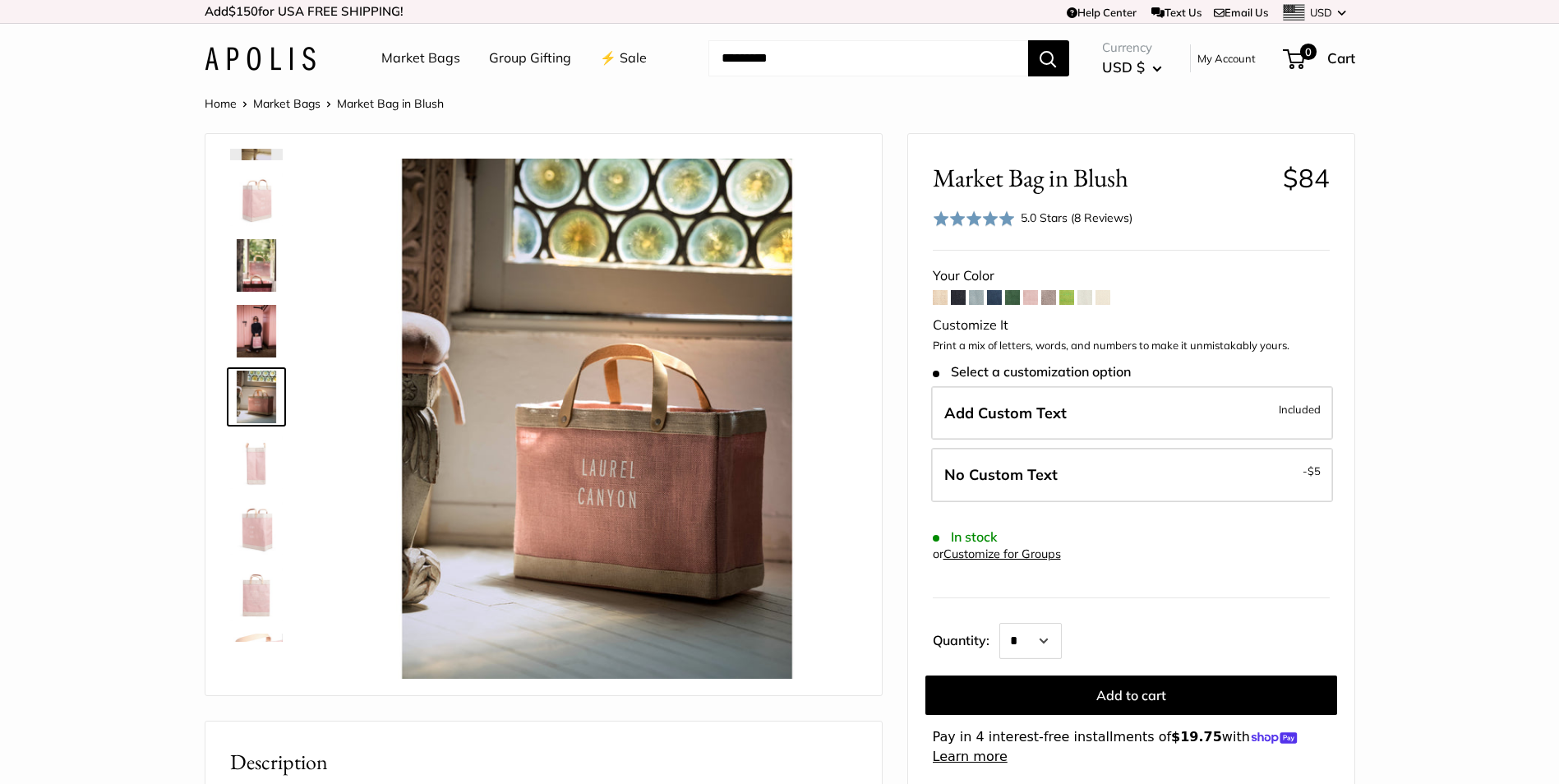
click at [259, 470] on img at bounding box center [256, 462] width 52 height 52
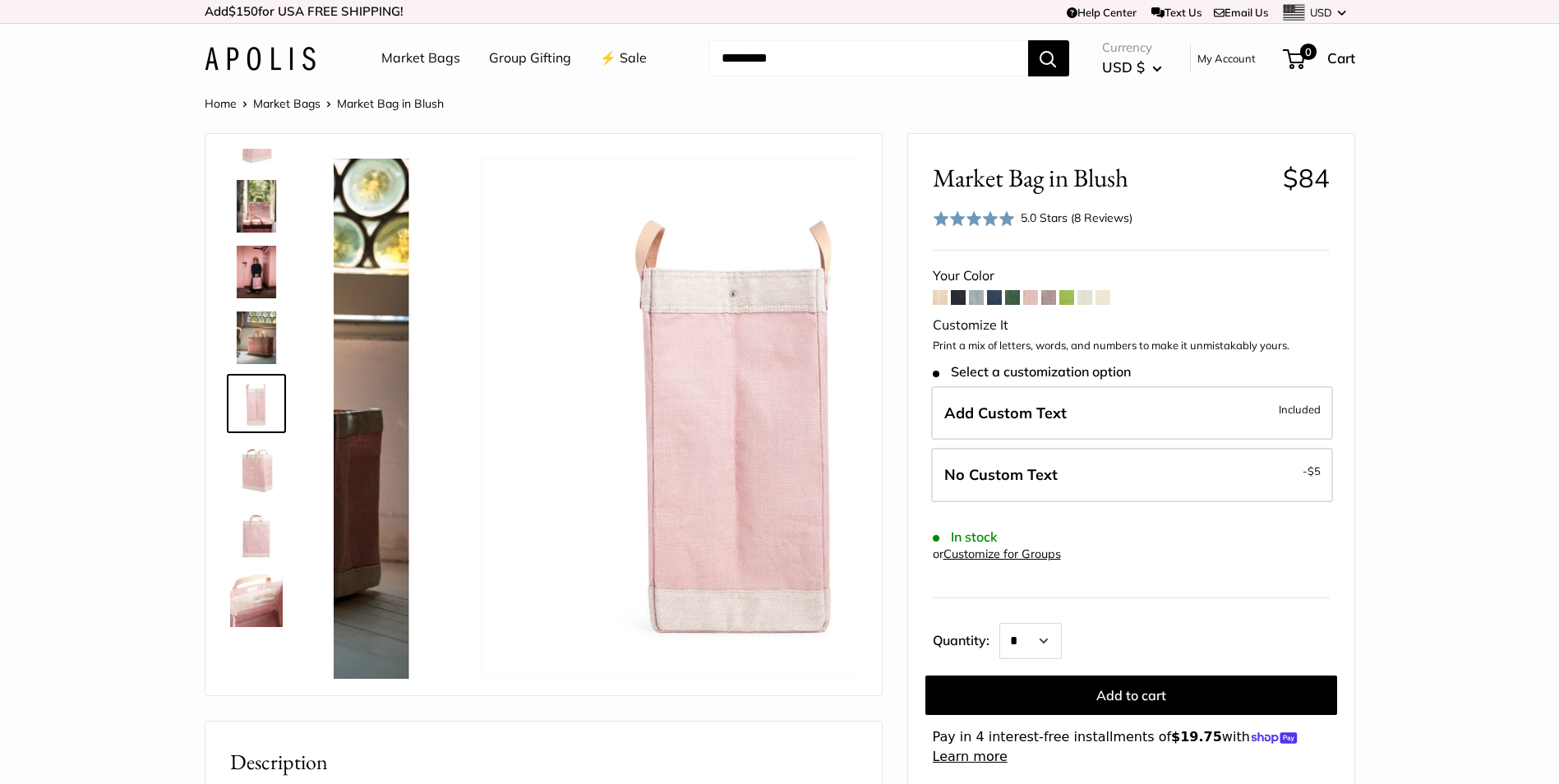
scroll to position [183, 0]
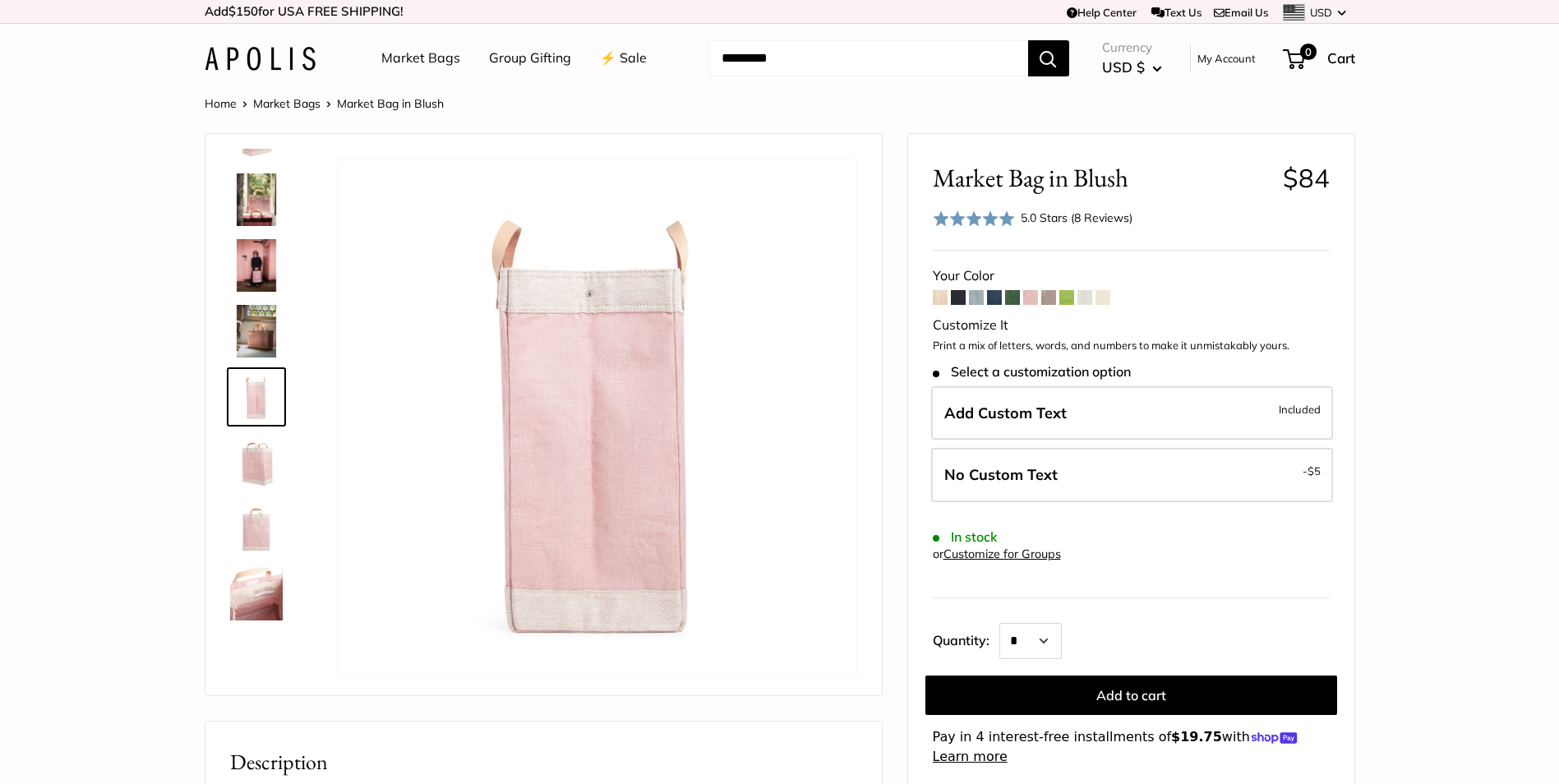
click at [255, 475] on img at bounding box center [256, 462] width 52 height 52
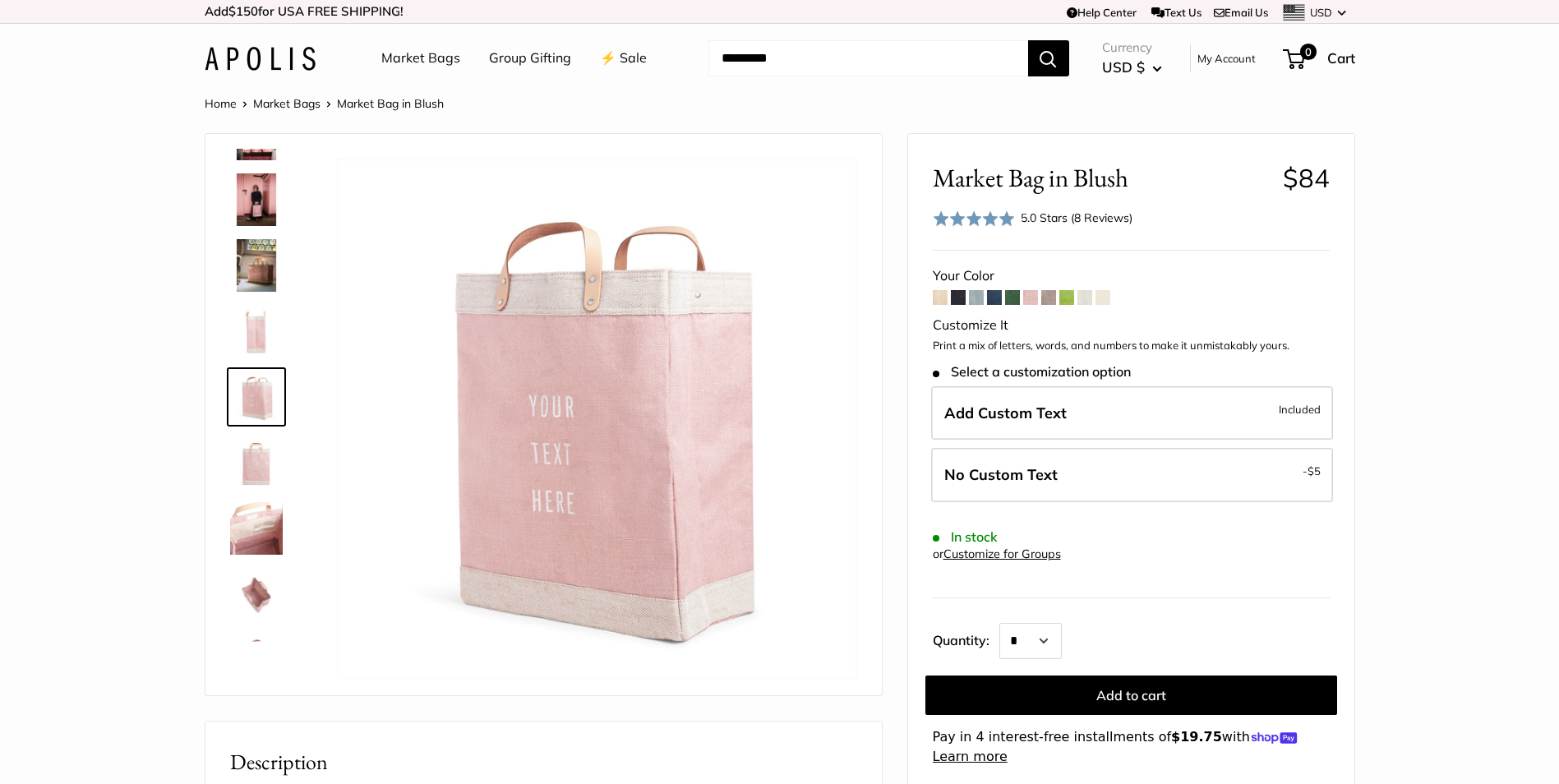
click at [262, 468] on img at bounding box center [256, 462] width 52 height 52
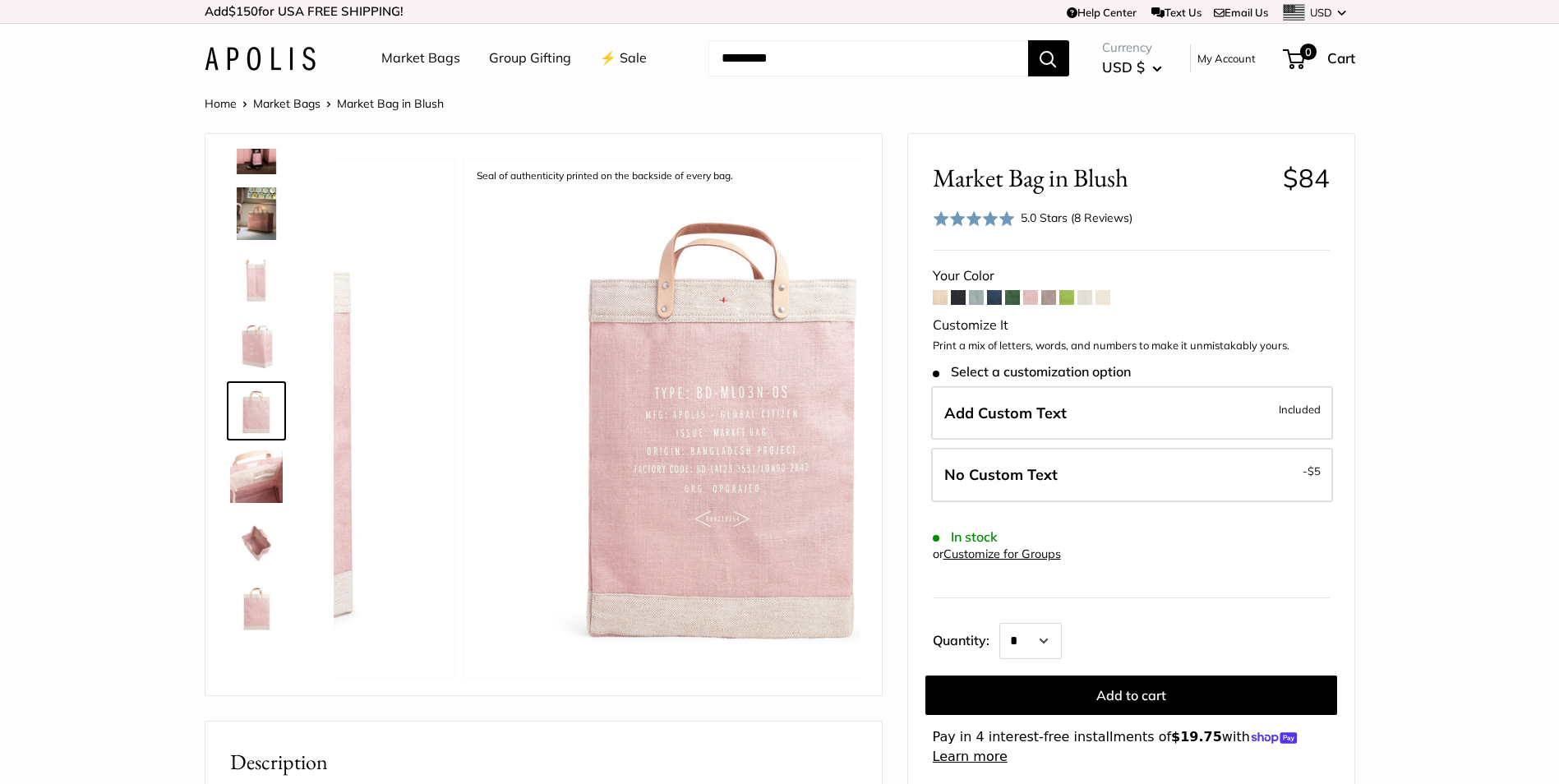
scroll to position [303, 0]
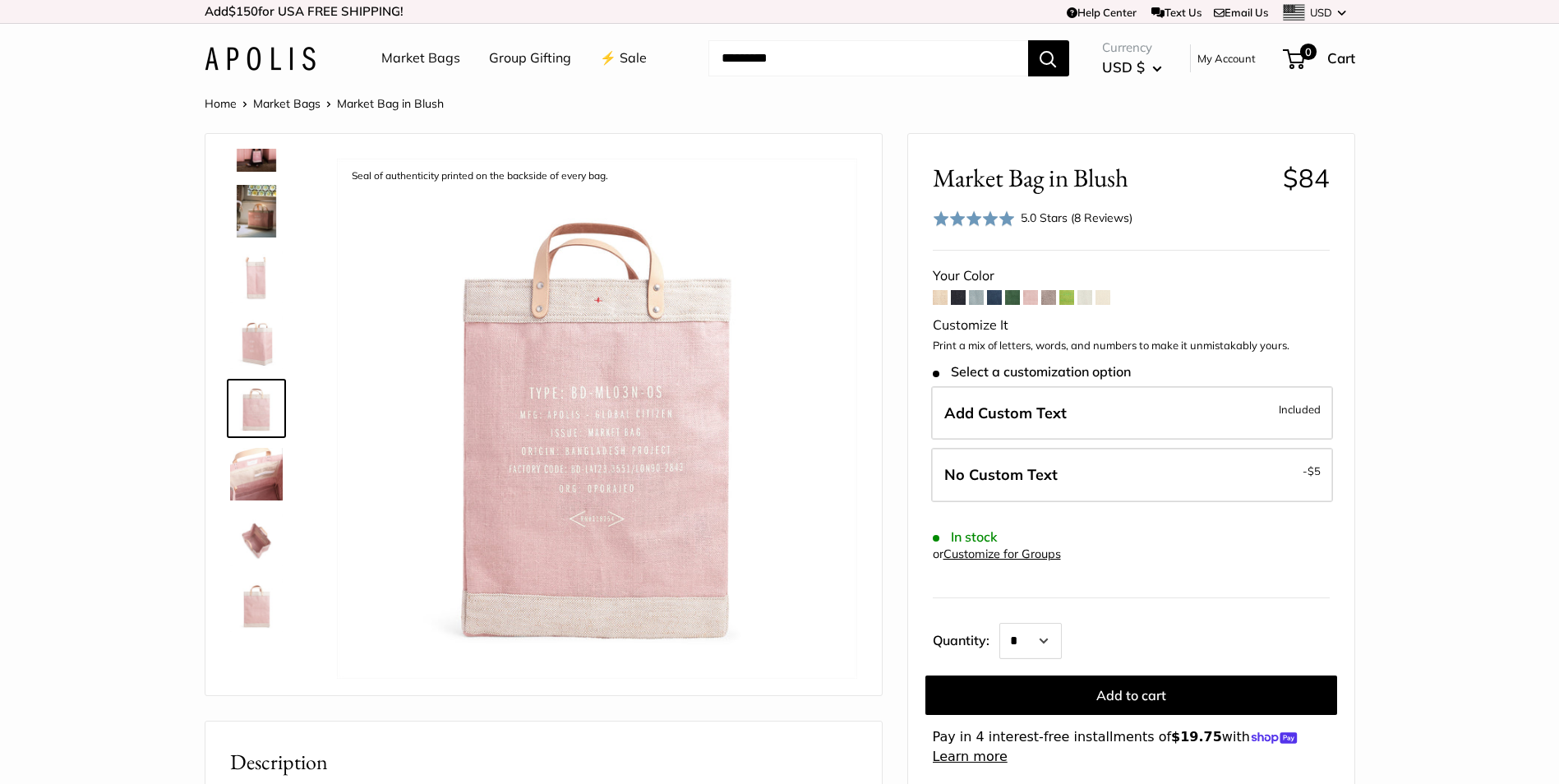
click at [257, 478] on img at bounding box center [256, 474] width 52 height 52
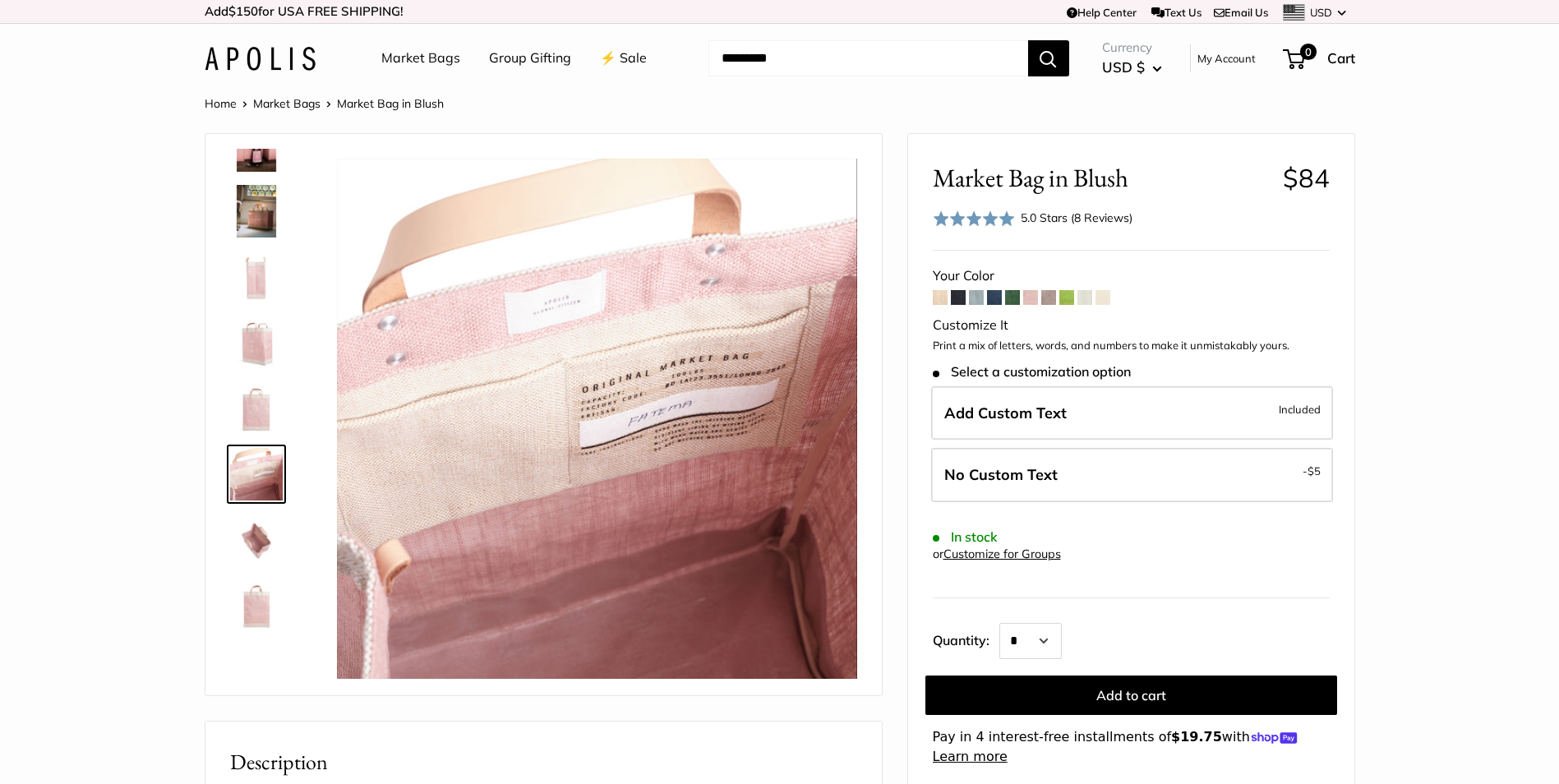
click at [258, 535] on img at bounding box center [256, 539] width 52 height 52
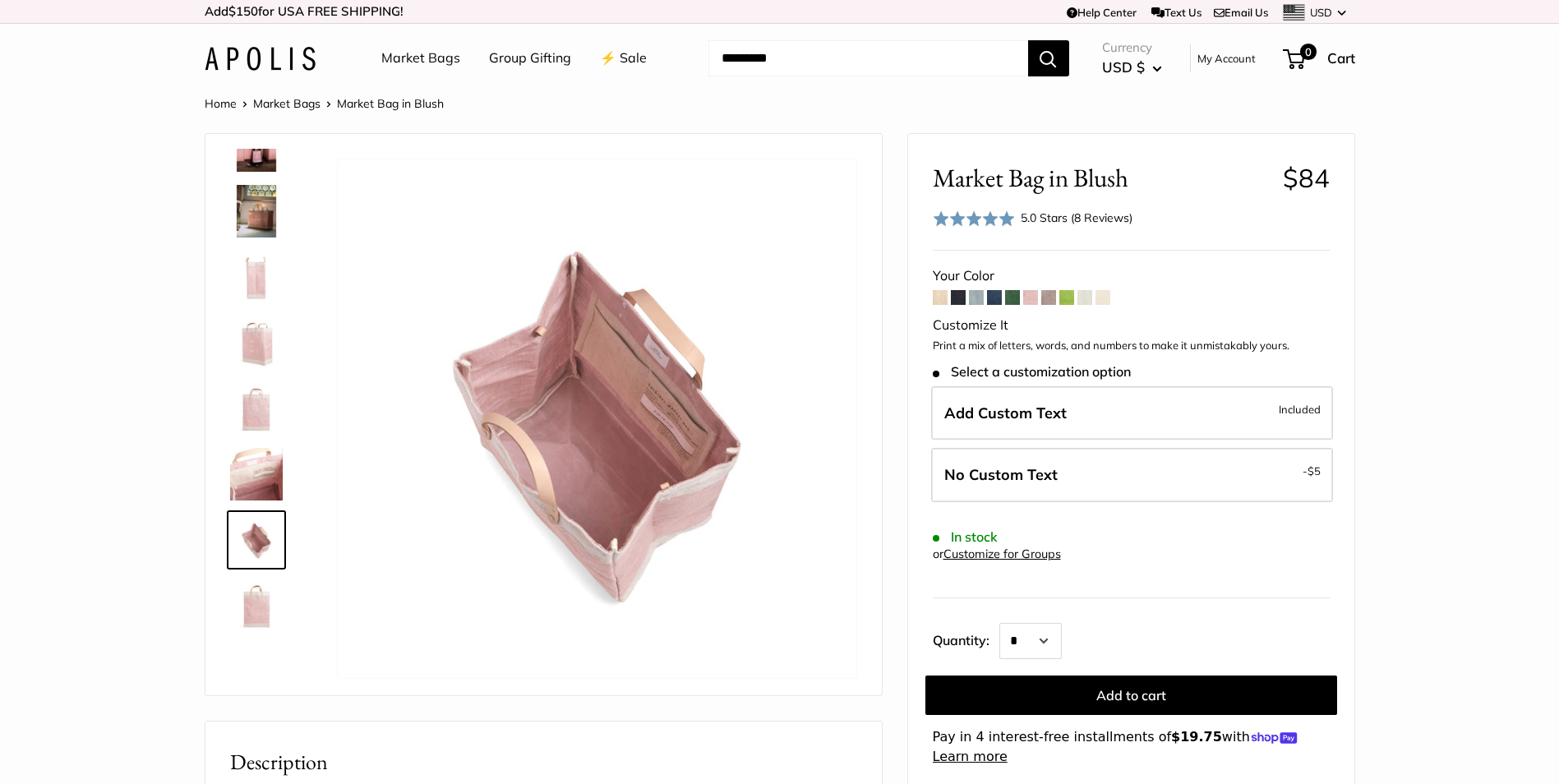
click at [250, 606] on img at bounding box center [256, 605] width 52 height 52
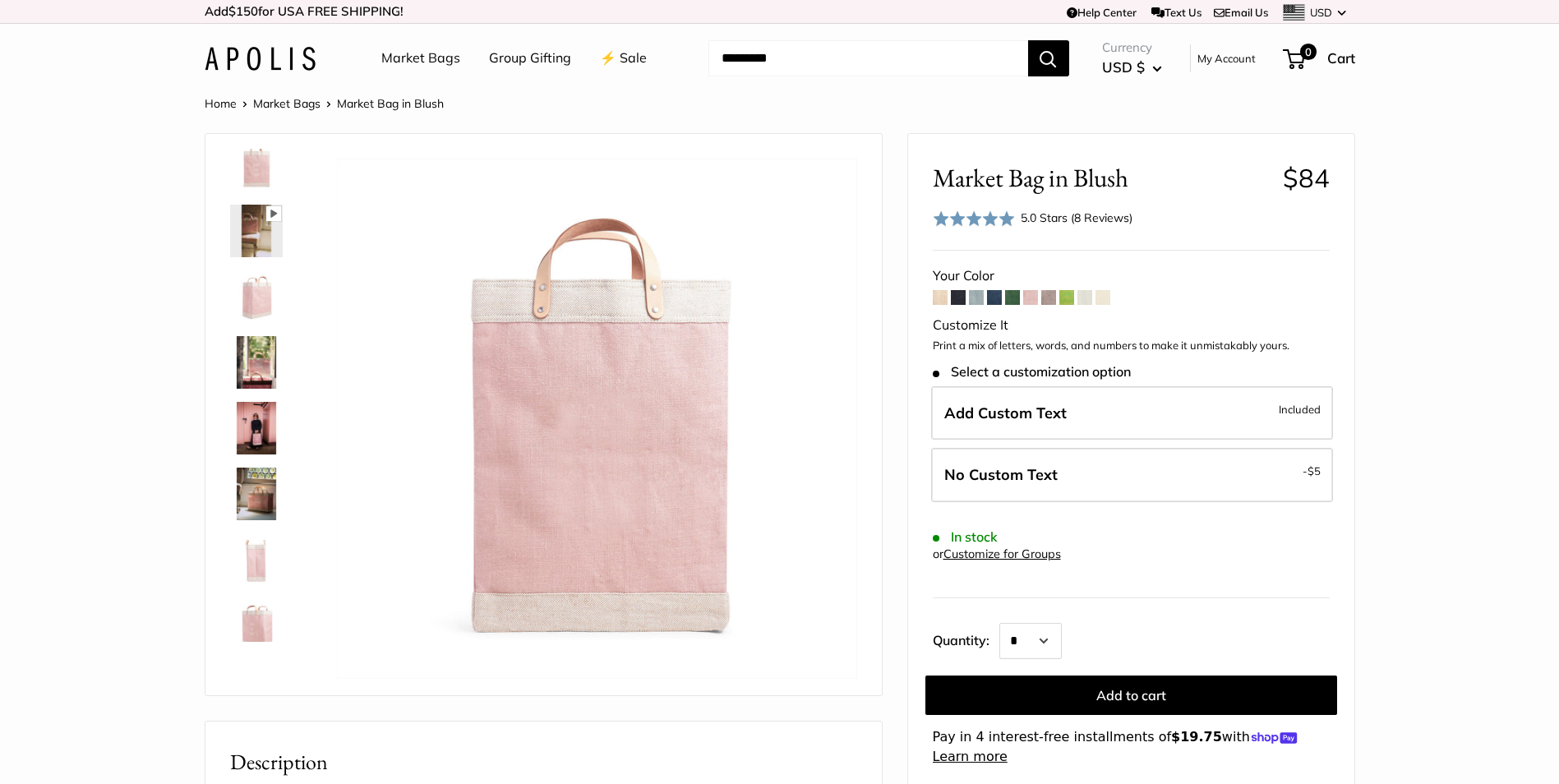
scroll to position [0, 0]
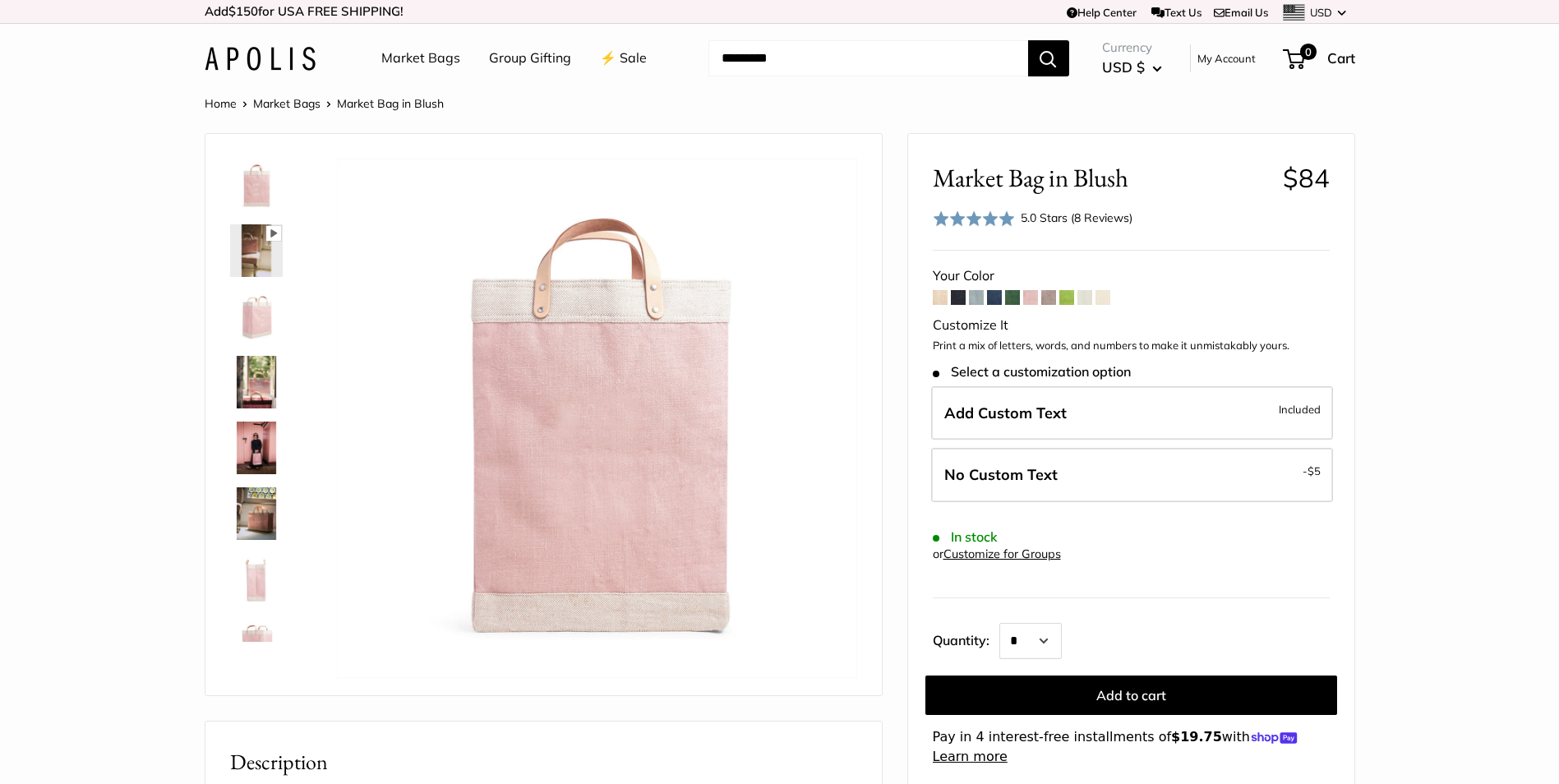
click at [251, 196] on img at bounding box center [256, 185] width 52 height 52
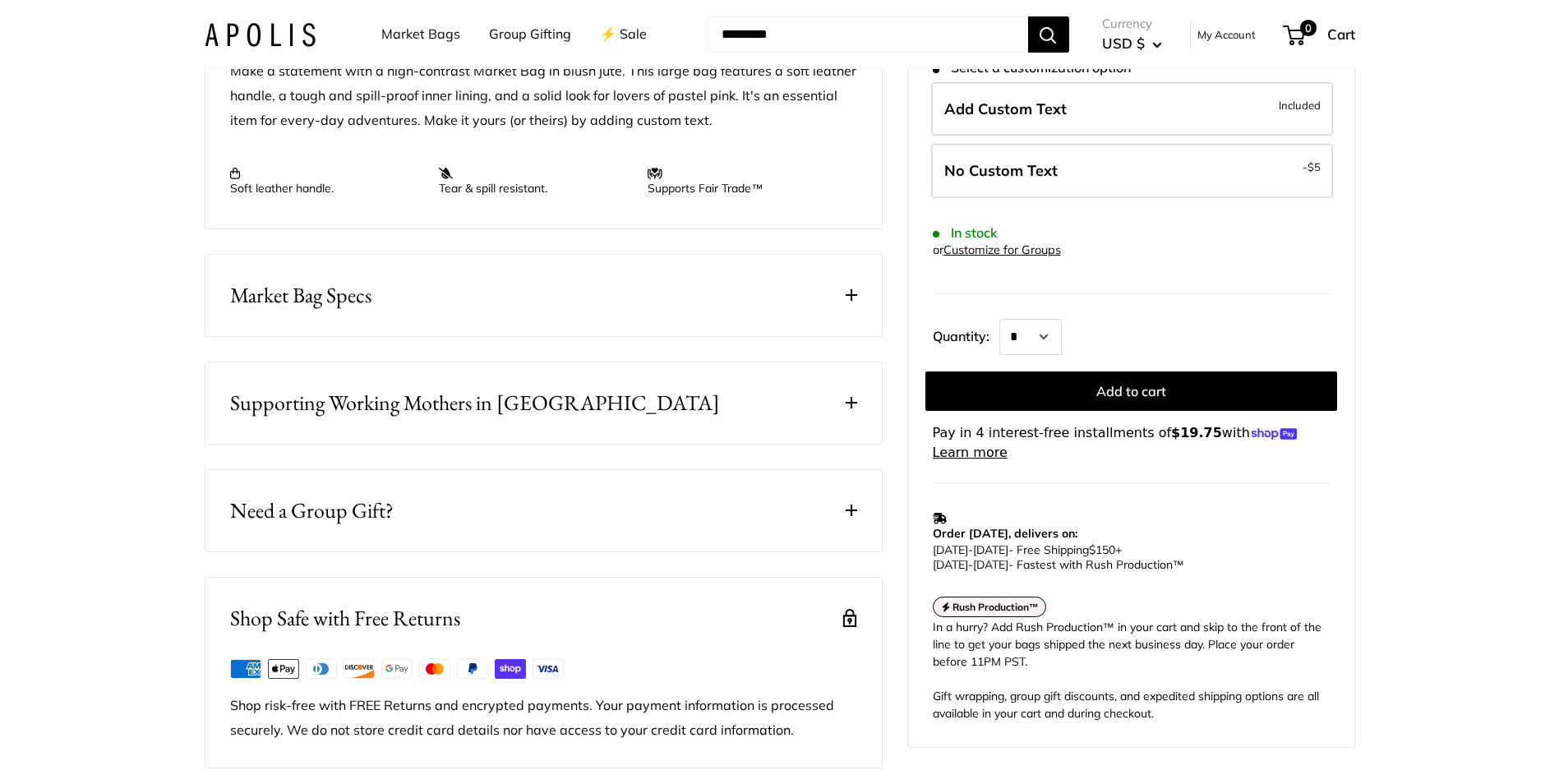
scroll to position [822, 0]
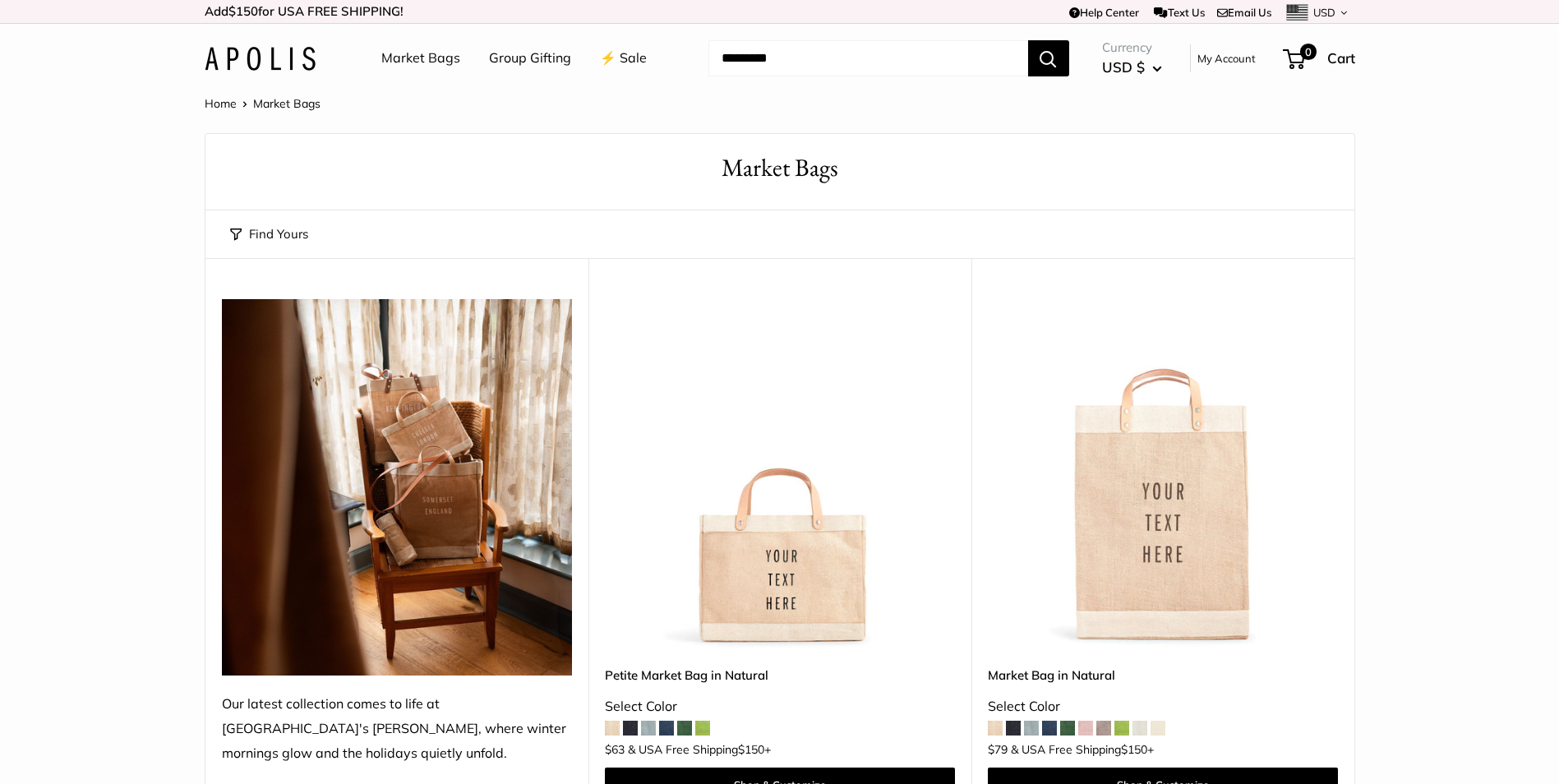
click at [0, 0] on img at bounding box center [0, 0] width 0 height 0
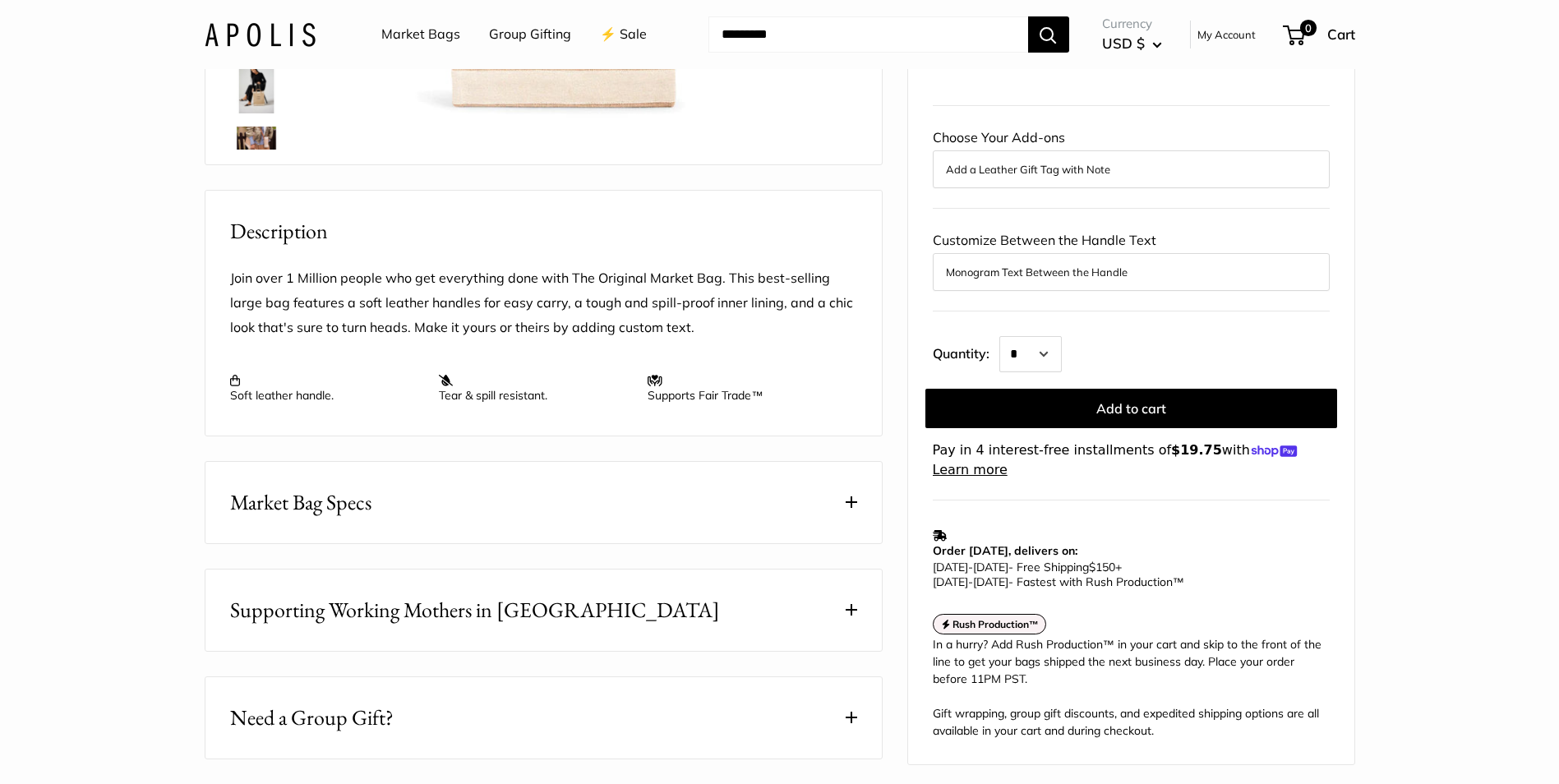
scroll to position [493, 0]
click at [848, 507] on span at bounding box center [852, 502] width 12 height 12
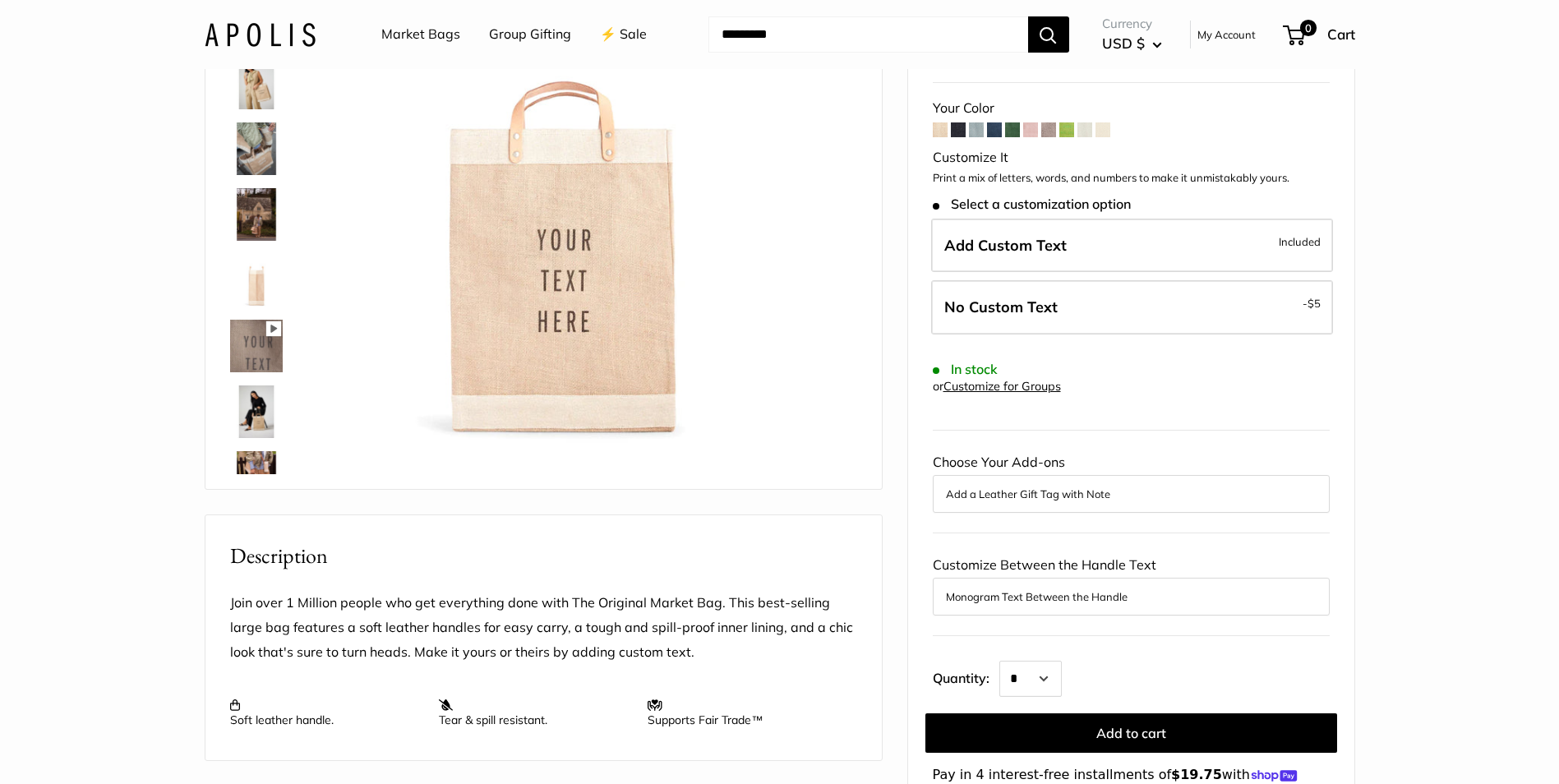
scroll to position [164, 0]
